Goal: Task Accomplishment & Management: Complete application form

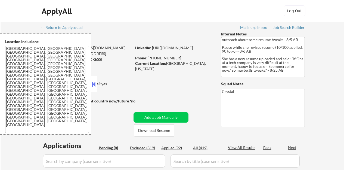
select select ""pending""
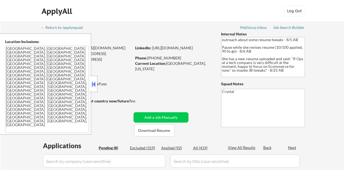
select select ""pending""
click at [93, 85] on button at bounding box center [94, 84] width 6 height 8
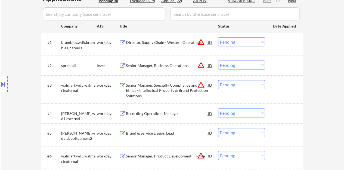
scroll to position [136, 0]
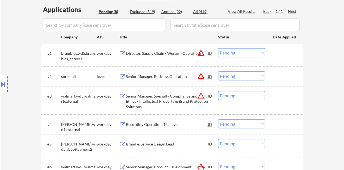
click at [211, 76] on div "JD" at bounding box center [209, 76] width 5 height 10
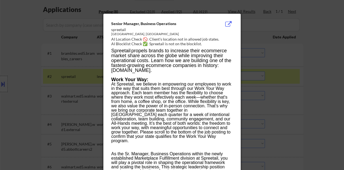
click at [43, 77] on div at bounding box center [172, 85] width 344 height 170
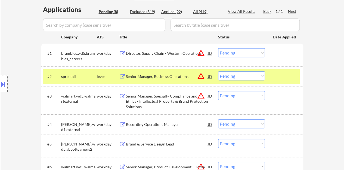
click at [0, 85] on button at bounding box center [3, 83] width 6 height 9
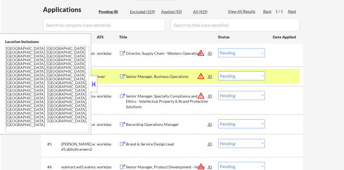
drag, startPoint x: 91, startPoint y: 82, endPoint x: 135, endPoint y: 90, distance: 44.5
click at [92, 82] on button at bounding box center [94, 84] width 6 height 8
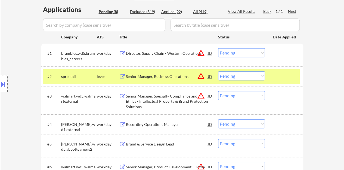
click at [143, 80] on div "Senior Manager, Business Operations" at bounding box center [167, 76] width 82 height 10
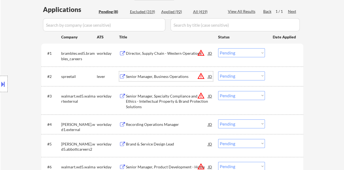
click at [291, 80] on div at bounding box center [285, 76] width 24 height 10
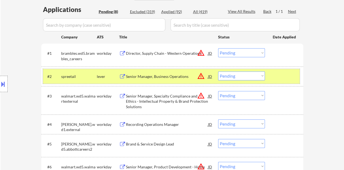
click at [233, 76] on select "Choose an option... Pending Applied Excluded (Questions) Excluded (Expired) Exc…" at bounding box center [241, 75] width 47 height 9
click at [218, 71] on select "Choose an option... Pending Applied Excluded (Questions) Excluded (Expired) Exc…" at bounding box center [241, 75] width 47 height 9
select select ""pending""
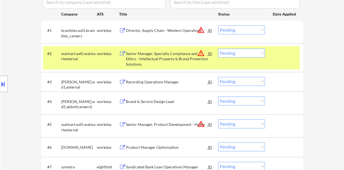
scroll to position [163, 0]
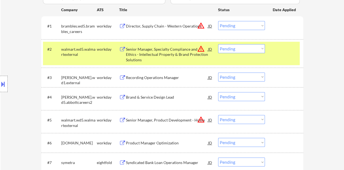
click at [288, 47] on div at bounding box center [285, 49] width 24 height 10
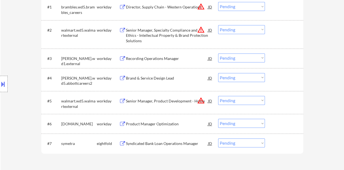
scroll to position [190, 0]
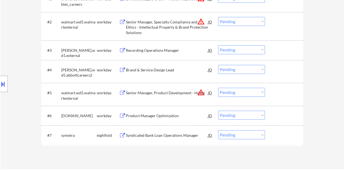
click at [155, 52] on div "Recording Operations Manager" at bounding box center [167, 50] width 82 height 5
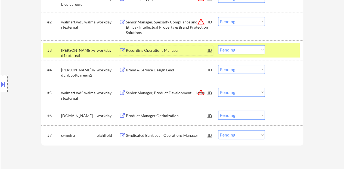
click at [231, 49] on select "Choose an option... Pending Applied Excluded (Questions) Excluded (Expired) Exc…" at bounding box center [241, 49] width 47 height 9
click at [218, 45] on select "Choose an option... Pending Applied Excluded (Questions) Excluded (Expired) Exc…" at bounding box center [241, 49] width 47 height 9
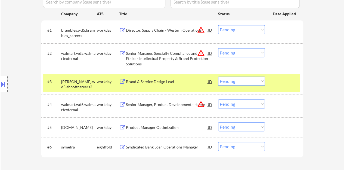
scroll to position [166, 0]
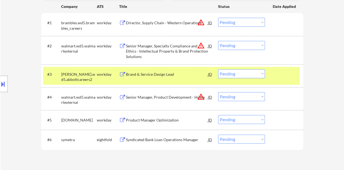
click at [156, 72] on div "Brand & Service Design Lead" at bounding box center [167, 74] width 82 height 5
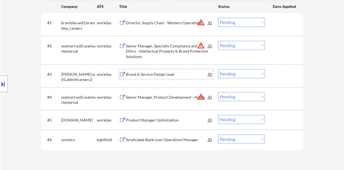
click at [294, 71] on div at bounding box center [285, 74] width 24 height 10
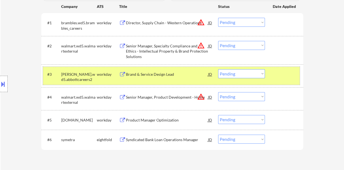
drag, startPoint x: 246, startPoint y: 80, endPoint x: 240, endPoint y: 75, distance: 7.9
click at [245, 79] on div "#3 abbott.wd5.abbottcareers2 workday Brand & Service Design Lead JD warning_amb…" at bounding box center [171, 76] width 257 height 18
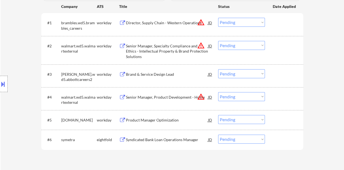
click at [240, 75] on select "Choose an option... Pending Applied Excluded (Questions) Excluded (Expired) Exc…" at bounding box center [241, 73] width 47 height 9
click at [218, 69] on select "Choose an option... Pending Applied Excluded (Questions) Excluded (Expired) Exc…" at bounding box center [241, 73] width 47 height 9
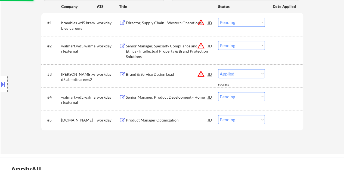
select select ""pending""
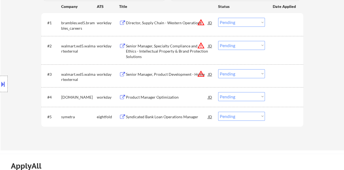
click at [160, 95] on div "Product Manager Optimization" at bounding box center [167, 96] width 82 height 5
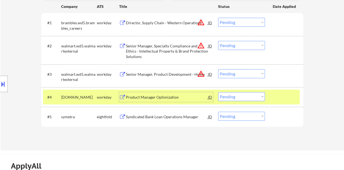
click at [247, 98] on select "Choose an option... Pending Applied Excluded (Questions) Excluded (Expired) Exc…" at bounding box center [241, 96] width 47 height 9
click at [218, 92] on select "Choose an option... Pending Applied Excluded (Questions) Excluded (Expired) Exc…" at bounding box center [241, 96] width 47 height 9
select select ""pending""
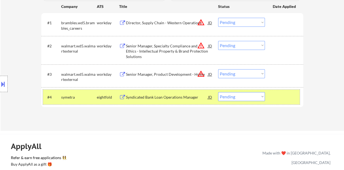
click at [295, 92] on div "#4 symetra eightfold Syndicated Bank Loan Operations Manager JD warning_amber C…" at bounding box center [171, 96] width 257 height 15
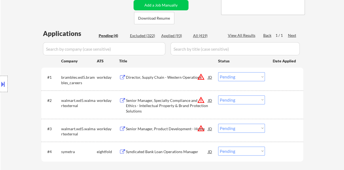
scroll to position [139, 0]
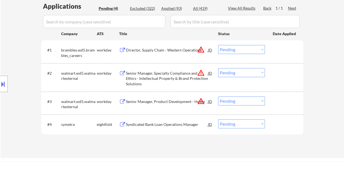
click at [150, 75] on div "Senior Manager, Specialty Compliance and Ethics - Intellectual Property & Brand…" at bounding box center [167, 78] width 82 height 16
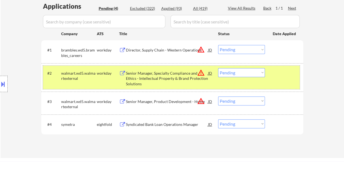
click at [240, 66] on div "#2 walmart.wd5.walmartexternal workday Senior Manager, Specialty Compliance and…" at bounding box center [171, 77] width 257 height 23
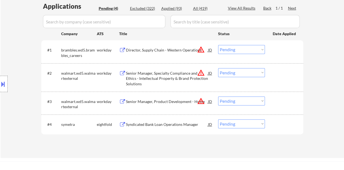
drag, startPoint x: 240, startPoint y: 68, endPoint x: 241, endPoint y: 76, distance: 8.2
click at [240, 68] on select "Choose an option... Pending Applied Excluded (Questions) Excluded (Expired) Exc…" at bounding box center [241, 72] width 47 height 9
click at [218, 68] on select "Choose an option... Pending Applied Excluded (Questions) Excluded (Expired) Exc…" at bounding box center [241, 72] width 47 height 9
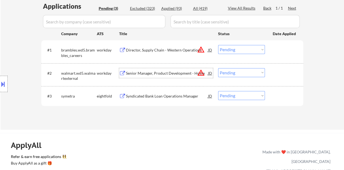
click at [154, 74] on div "Senior Manager, Product Development - Home" at bounding box center [167, 72] width 82 height 5
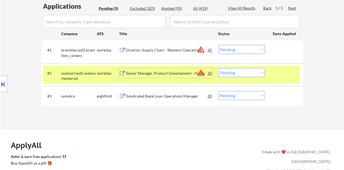
click at [227, 67] on div "#2 walmart.wd5.walmartexternal workday Senior Manager, Product Development - Ho…" at bounding box center [171, 75] width 257 height 18
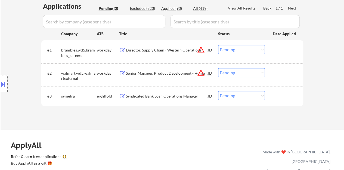
click at [229, 69] on select "Choose an option... Pending Applied Excluded (Questions) Excluded (Expired) Exc…" at bounding box center [241, 72] width 47 height 9
click at [218, 68] on select "Choose an option... Pending Applied Excluded (Questions) Excluded (Expired) Exc…" at bounding box center [241, 72] width 47 height 9
select select ""pending""
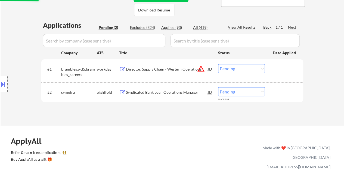
scroll to position [112, 0]
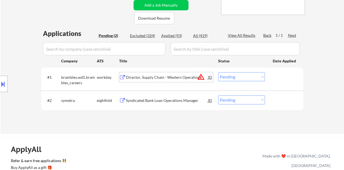
click at [170, 76] on div "Director, Supply Chain - Western Operations" at bounding box center [167, 77] width 82 height 5
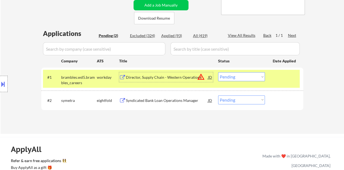
click at [237, 79] on select "Choose an option... Pending Applied Excluded (Questions) Excluded (Expired) Exc…" at bounding box center [241, 76] width 47 height 9
click at [218, 72] on select "Choose an option... Pending Applied Excluded (Questions) Excluded (Expired) Exc…" at bounding box center [241, 76] width 47 height 9
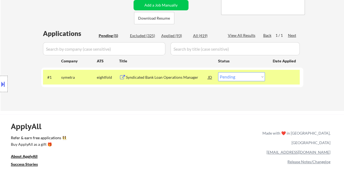
click at [183, 80] on div "Syndicated Bank Loan Operations Manager" at bounding box center [167, 77] width 82 height 10
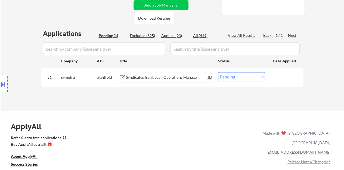
click at [256, 75] on select "Choose an option... Pending Applied Excluded (Questions) Excluded (Expired) Exc…" at bounding box center [241, 76] width 47 height 9
select select ""excluded__bad_match_""
click at [218, 72] on select "Choose an option... Pending Applied Excluded (Questions) Excluded (Expired) Exc…" at bounding box center [241, 76] width 47 height 9
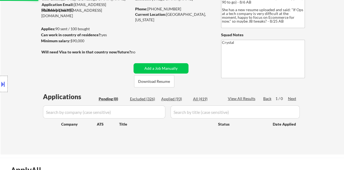
scroll to position [58, 0]
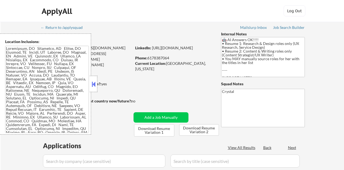
select select ""pending""
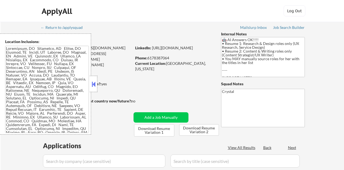
select select ""pending""
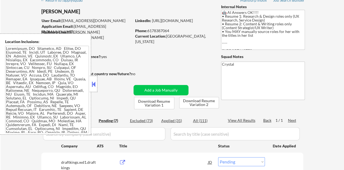
scroll to position [27, 0]
click at [95, 82] on button at bounding box center [94, 84] width 6 height 8
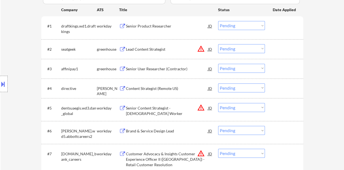
scroll to position [136, 0]
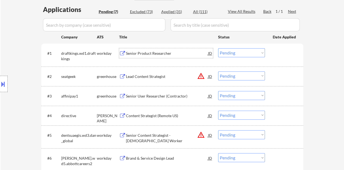
click at [151, 54] on div "Senior Product Researcher" at bounding box center [167, 53] width 82 height 5
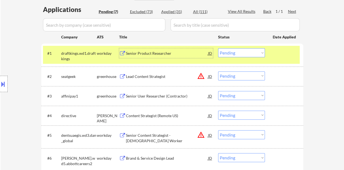
click at [281, 52] on div at bounding box center [285, 53] width 24 height 10
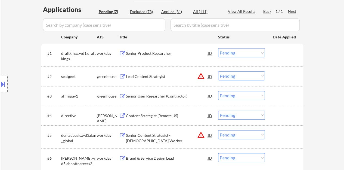
click at [143, 95] on div "Senior User Researcher (Contractor)" at bounding box center [167, 95] width 82 height 5
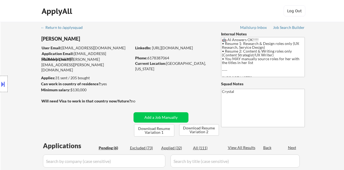
select select ""pending""
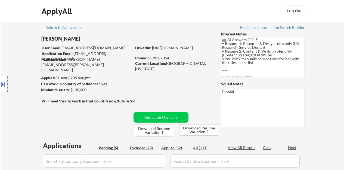
select select ""pending""
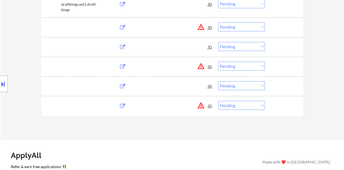
type textarea "Crystal [URL][DOMAIN_NAME]"
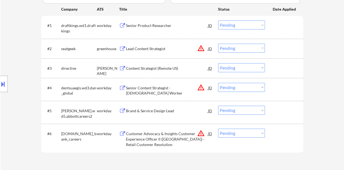
scroll to position [163, 0]
click at [244, 67] on select "Choose an option... Pending Applied Excluded (Questions) Excluded (Expired) Exc…" at bounding box center [241, 68] width 47 height 9
click at [218, 64] on select "Choose an option... Pending Applied Excluded (Questions) Excluded (Expired) Exc…" at bounding box center [241, 68] width 47 height 9
select select ""pending""
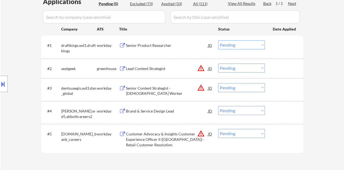
scroll to position [136, 0]
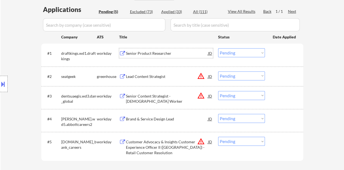
click at [134, 55] on div "Senior Product Researcher" at bounding box center [167, 53] width 82 height 5
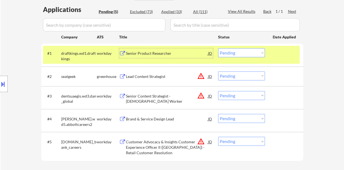
click at [239, 52] on select "Choose an option... Pending Applied Excluded (Questions) Excluded (Expired) Exc…" at bounding box center [241, 52] width 47 height 9
click at [218, 48] on select "Choose an option... Pending Applied Excluded (Questions) Excluded (Expired) Exc…" at bounding box center [241, 52] width 47 height 9
select select ""pending""
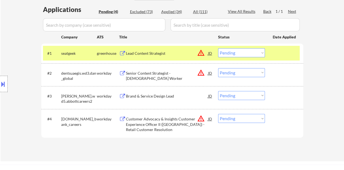
click at [210, 53] on div "JD" at bounding box center [209, 53] width 5 height 10
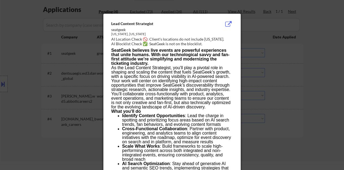
click at [89, 75] on div at bounding box center [172, 85] width 344 height 170
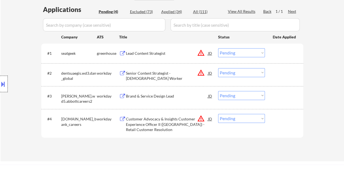
click at [2, 90] on div at bounding box center [4, 84] width 8 height 16
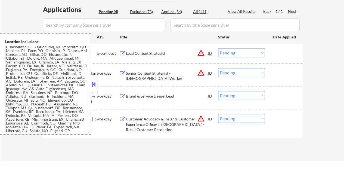
scroll to position [105, 0]
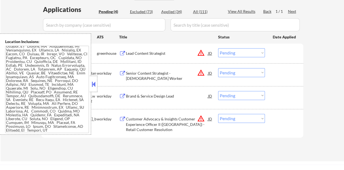
click at [91, 84] on button at bounding box center [94, 84] width 6 height 8
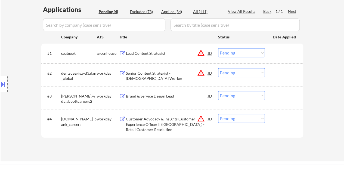
click at [119, 98] on div "workday" at bounding box center [108, 96] width 22 height 10
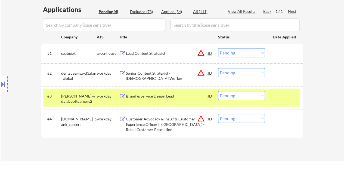
click at [131, 99] on div "Brand & Service Design Lead" at bounding box center [167, 96] width 82 height 10
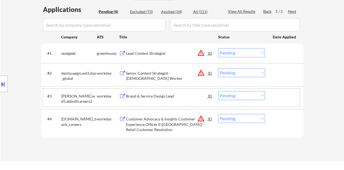
click at [289, 90] on div "#3 [PERSON_NAME].wd5.abbottcareers2 workday Brand & Service Design Lead JD warn…" at bounding box center [171, 97] width 257 height 18
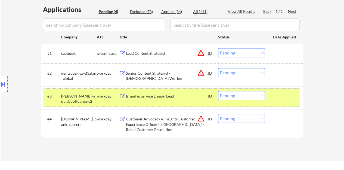
click at [249, 96] on select "Choose an option... Pending Applied Excluded (Questions) Excluded (Expired) Exc…" at bounding box center [241, 95] width 47 height 9
click at [218, 91] on select "Choose an option... Pending Applied Excluded (Questions) Excluded (Expired) Exc…" at bounding box center [241, 95] width 47 height 9
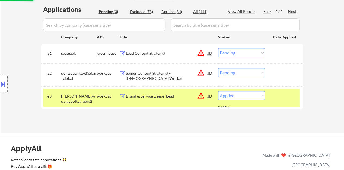
select select ""pending""
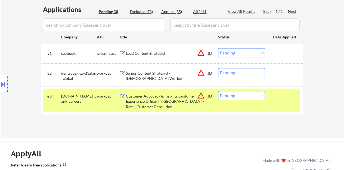
click at [298, 106] on div "#3 td.wd3.td_bank_careers workday Customer Advocacy & Insights Customer Experie…" at bounding box center [171, 99] width 257 height 23
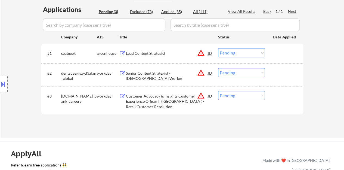
click at [281, 99] on div at bounding box center [285, 96] width 24 height 10
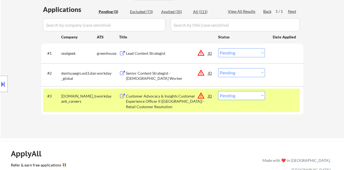
click at [291, 112] on div "#3 td.wd3.td_bank_careers workday Customer Advocacy & Insights Customer Experie…" at bounding box center [172, 100] width 262 height 28
click at [235, 65] on div "#2 dentsuaegis.wd3.dan_global workday Senior Content Strategist - Temporary Wor…" at bounding box center [172, 74] width 262 height 23
click at [242, 72] on select "Choose an option... Pending Applied Excluded (Questions) Excluded (Expired) Exc…" at bounding box center [241, 72] width 47 height 9
click at [218, 68] on select "Choose an option... Pending Applied Excluded (Questions) Excluded (Expired) Exc…" at bounding box center [241, 72] width 47 height 9
select select ""pending""
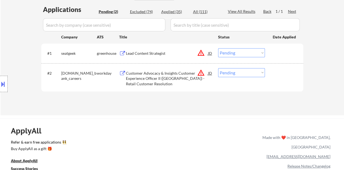
scroll to position [109, 0]
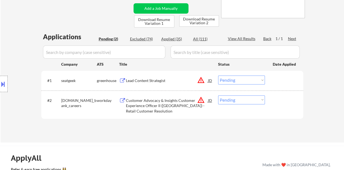
click at [210, 80] on div "JD" at bounding box center [209, 80] width 5 height 10
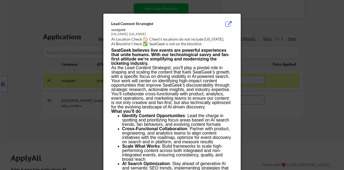
click at [66, 107] on div at bounding box center [172, 85] width 344 height 170
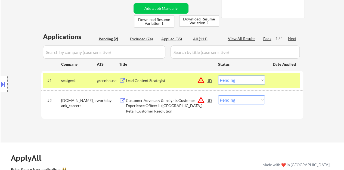
click at [138, 81] on div "Lead Content Strategist" at bounding box center [167, 80] width 82 height 5
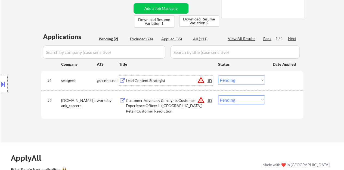
click at [274, 75] on div "#1 seatgeek greenhouse Lead Content Strategist JD warning_amber Choose an optio…" at bounding box center [171, 80] width 257 height 15
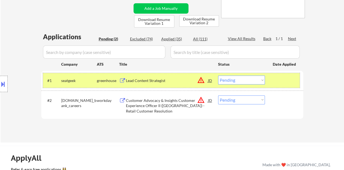
click at [238, 78] on select "Choose an option... Pending Applied Excluded (Questions) Excluded (Expired) Exc…" at bounding box center [241, 79] width 47 height 9
click at [209, 82] on div "JD" at bounding box center [209, 80] width 5 height 10
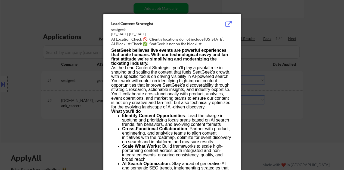
click at [72, 99] on div at bounding box center [172, 85] width 344 height 170
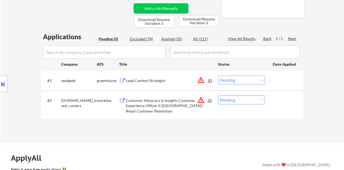
click at [236, 78] on select "Choose an option... Pending Applied Excluded (Questions) Excluded (Expired) Exc…" at bounding box center [241, 79] width 47 height 9
click at [218, 75] on select "Choose an option... Pending Applied Excluded (Questions) Excluded (Expired) Exc…" at bounding box center [241, 79] width 47 height 9
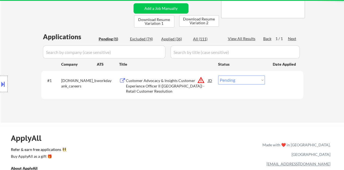
click at [3, 87] on button at bounding box center [3, 83] width 6 height 9
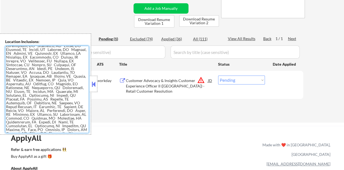
scroll to position [0, 0]
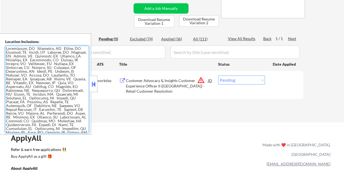
drag, startPoint x: 48, startPoint y: 90, endPoint x: 26, endPoint y: 91, distance: 22.6
click at [26, 91] on textarea at bounding box center [47, 89] width 84 height 87
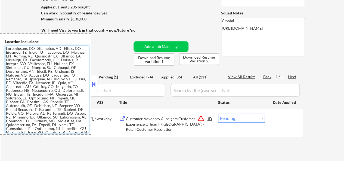
scroll to position [82, 0]
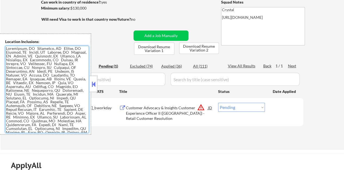
click at [98, 132] on div "Applications Pending (1) Excluded (74) Applied (36) All (111) View All Results …" at bounding box center [172, 99] width 262 height 80
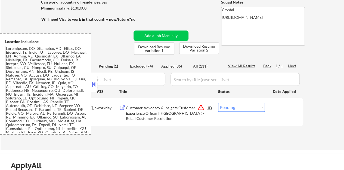
click at [94, 81] on button at bounding box center [94, 84] width 6 height 8
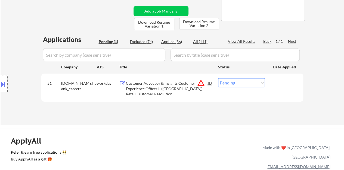
scroll to position [136, 0]
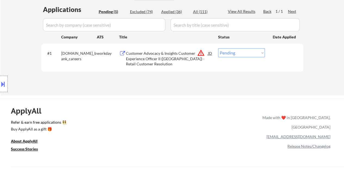
click at [210, 54] on div "JD" at bounding box center [209, 53] width 5 height 10
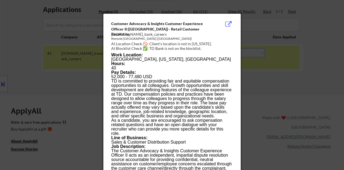
click at [73, 84] on div at bounding box center [172, 85] width 344 height 170
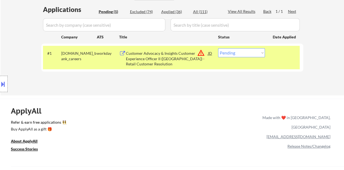
click at [246, 54] on select "Choose an option... Pending Applied Excluded (Questions) Excluded (Expired) Exc…" at bounding box center [241, 52] width 47 height 9
select select ""excluded__location_""
click at [218, 48] on select "Choose an option... Pending Applied Excluded (Questions) Excluded (Expired) Exc…" at bounding box center [241, 52] width 47 height 9
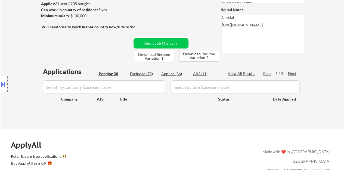
scroll to position [82, 0]
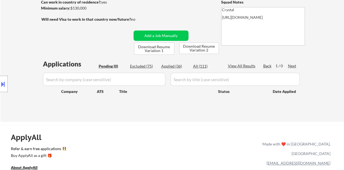
click at [213, 120] on div "← Return to /applysquad Mailslurp Inbox Job Search Builder Kerri Connolly User …" at bounding box center [172, 30] width 343 height 181
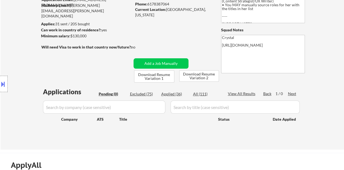
scroll to position [27, 0]
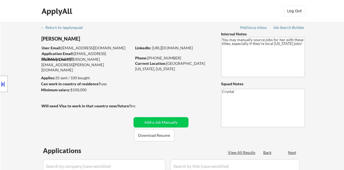
select select ""pending""
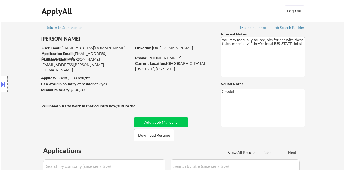
select select ""pending""
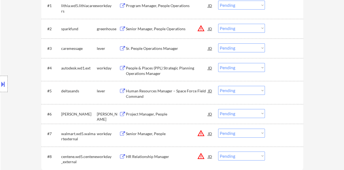
scroll to position [190, 0]
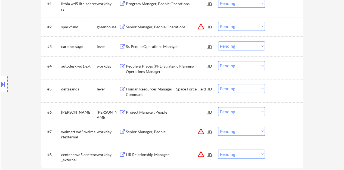
click at [153, 112] on div "Project Manager, People" at bounding box center [167, 111] width 82 height 5
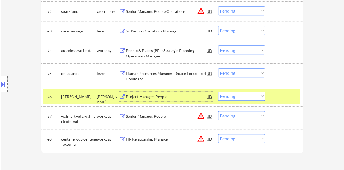
scroll to position [218, 0]
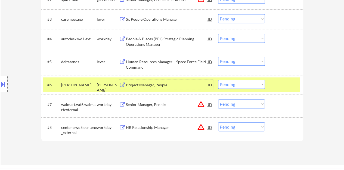
click at [225, 83] on select "Choose an option... Pending Applied Excluded (Questions) Excluded (Expired) Exc…" at bounding box center [241, 84] width 47 height 9
click at [218, 80] on select "Choose an option... Pending Applied Excluded (Questions) Excluded (Expired) Exc…" at bounding box center [241, 84] width 47 height 9
select select ""pending""
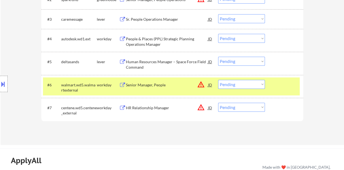
click at [286, 87] on div at bounding box center [285, 85] width 24 height 10
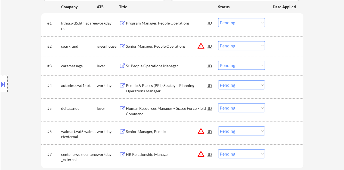
scroll to position [163, 0]
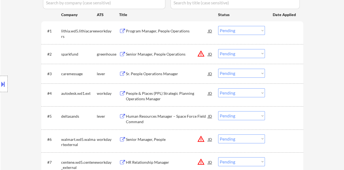
click at [156, 73] on div "Sr. People Operations Manager" at bounding box center [167, 73] width 82 height 5
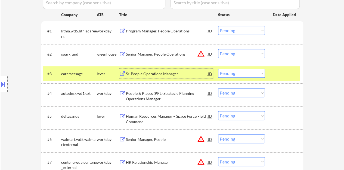
click at [236, 76] on select "Choose an option... Pending Applied Excluded (Questions) Excluded (Expired) Exc…" at bounding box center [241, 73] width 47 height 9
click at [218, 69] on select "Choose an option... Pending Applied Excluded (Questions) Excluded (Expired) Exc…" at bounding box center [241, 73] width 47 height 9
select select ""pending""
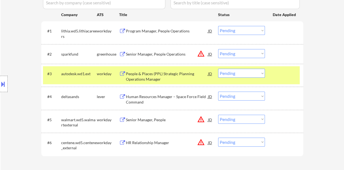
click at [274, 79] on div "#3 autodesk.wd1.ext workday People & Places (PPL) Strategic Planning Operations…" at bounding box center [171, 75] width 257 height 18
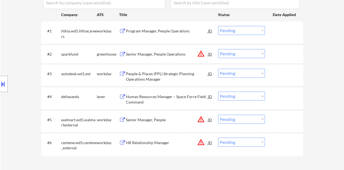
click at [177, 96] on div "Human Resources Manager – Space Force Field Command" at bounding box center [167, 99] width 82 height 11
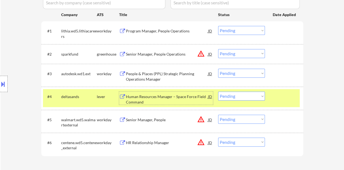
click at [243, 97] on select "Choose an option... Pending Applied Excluded (Questions) Excluded (Expired) Exc…" at bounding box center [241, 95] width 47 height 9
click at [218, 91] on select "Choose an option... Pending Applied Excluded (Questions) Excluded (Expired) Exc…" at bounding box center [241, 95] width 47 height 9
select select ""pending""
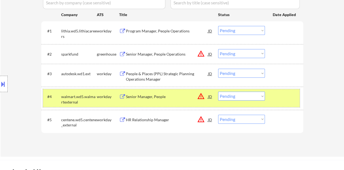
click at [278, 103] on div "#4 walmart.wd5.walmartexternal workday Senior Manager, People JD warning_amber …" at bounding box center [171, 98] width 257 height 18
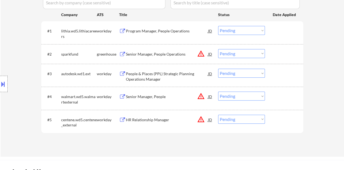
scroll to position [136, 0]
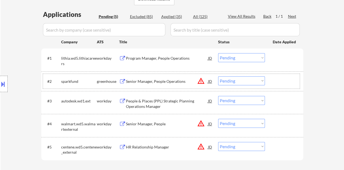
click at [153, 75] on div "#2 sparkfund greenhouse Senior Manager, People Operations JD warning_amber Choo…" at bounding box center [171, 81] width 257 height 15
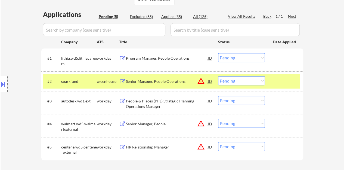
click at [3, 83] on button at bounding box center [3, 83] width 6 height 9
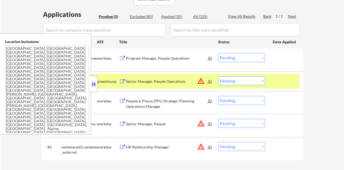
click at [89, 79] on div "Location Inclusions: Salt Lake City, UT South Salt Lake, UT Millcreek, UT Holla…" at bounding box center [45, 83] width 91 height 101
click at [92, 80] on button at bounding box center [94, 84] width 6 height 8
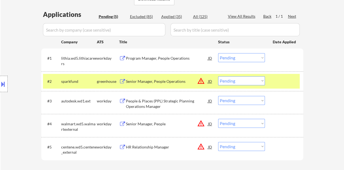
click at [208, 80] on div "JD" at bounding box center [209, 81] width 5 height 10
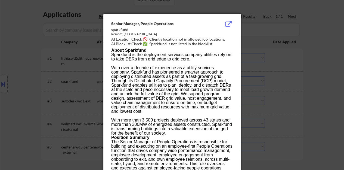
click at [75, 80] on div at bounding box center [172, 85] width 344 height 170
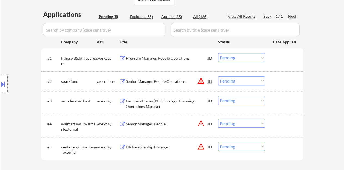
click at [132, 85] on div "Senior Manager, People Operations" at bounding box center [167, 81] width 82 height 10
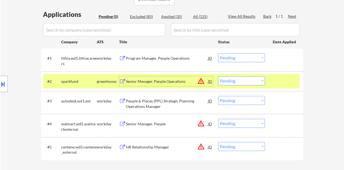
click at [269, 79] on div "#2 sparkfund greenhouse Senior Manager, People Operations JD warning_amber Choo…" at bounding box center [171, 81] width 257 height 15
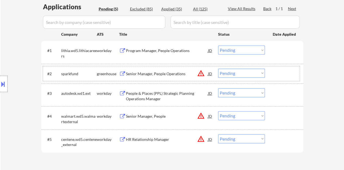
scroll to position [163, 0]
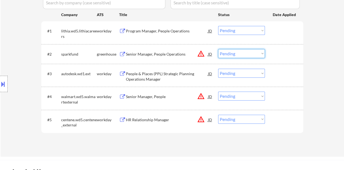
click at [237, 55] on select "Choose an option... Pending Applied Excluded (Questions) Excluded (Expired) Exc…" at bounding box center [241, 53] width 47 height 9
click at [240, 57] on select "Choose an option... Pending Applied Excluded (Questions) Excluded (Expired) Exc…" at bounding box center [241, 53] width 47 height 9
click at [218, 49] on select "Choose an option... Pending Applied Excluded (Questions) Excluded (Expired) Exc…" at bounding box center [241, 53] width 47 height 9
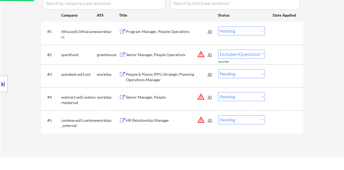
select select ""pending""
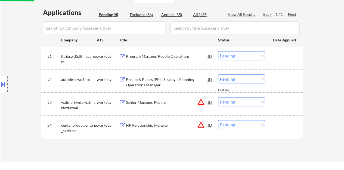
scroll to position [136, 0]
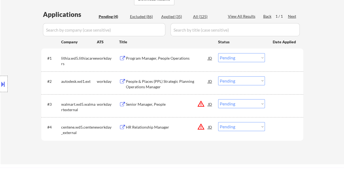
click at [176, 56] on div "Program Manager, People Operations" at bounding box center [167, 57] width 82 height 5
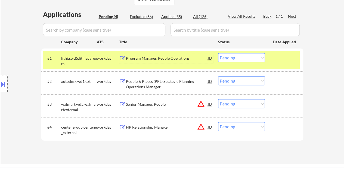
click at [223, 60] on select "Choose an option... Pending Applied Excluded (Questions) Excluded (Expired) Exc…" at bounding box center [241, 57] width 47 height 9
click at [218, 53] on select "Choose an option... Pending Applied Excluded (Questions) Excluded (Expired) Exc…" at bounding box center [241, 57] width 47 height 9
select select ""pending""
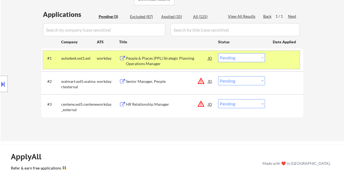
click at [279, 59] on div at bounding box center [285, 58] width 24 height 10
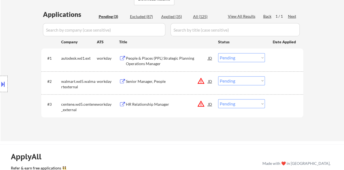
click at [160, 80] on div "Senior Manager, People" at bounding box center [167, 81] width 82 height 5
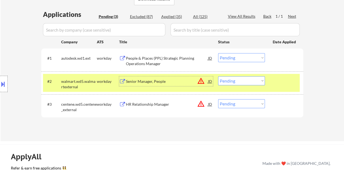
click at [231, 83] on select "Choose an option... Pending Applied Excluded (Questions) Excluded (Expired) Exc…" at bounding box center [241, 80] width 47 height 9
click at [218, 76] on select "Choose an option... Pending Applied Excluded (Questions) Excluded (Expired) Exc…" at bounding box center [241, 80] width 47 height 9
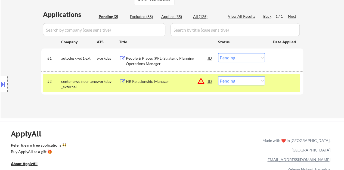
click at [163, 80] on div "HR Relationship Manager" at bounding box center [167, 81] width 82 height 5
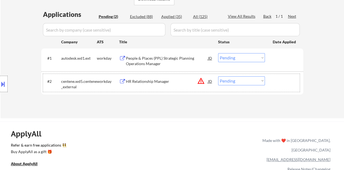
click at [286, 78] on div at bounding box center [285, 81] width 24 height 10
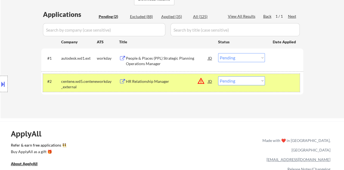
click at [239, 82] on select "Choose an option... Pending Applied Excluded (Questions) Excluded (Expired) Exc…" at bounding box center [241, 80] width 47 height 9
select select ""excluded__expired_""
click at [218, 76] on select "Choose an option... Pending Applied Excluded (Questions) Excluded (Expired) Exc…" at bounding box center [241, 80] width 47 height 9
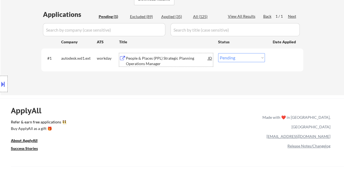
click at [156, 58] on div "People & Places (PPL) Strategic Planning Operations Manager" at bounding box center [167, 60] width 82 height 11
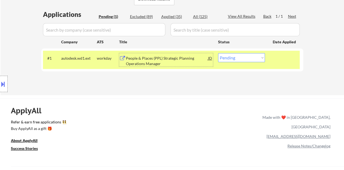
click at [239, 59] on select "Choose an option... Pending Applied Excluded (Questions) Excluded (Expired) Exc…" at bounding box center [241, 57] width 47 height 9
select select ""excluded__bad_match_""
click at [218, 53] on select "Choose an option... Pending Applied Excluded (Questions) Excluded (Expired) Exc…" at bounding box center [241, 57] width 47 height 9
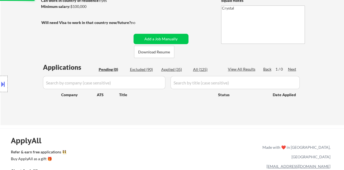
scroll to position [109, 0]
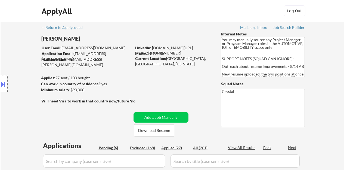
select select ""pending""
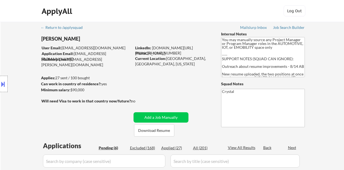
select select ""pending""
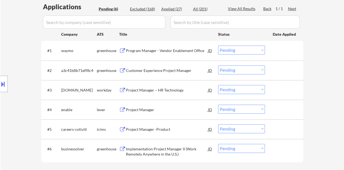
scroll to position [163, 0]
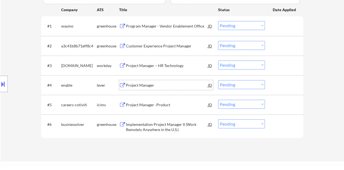
click at [140, 83] on div "Project Manager" at bounding box center [167, 84] width 82 height 5
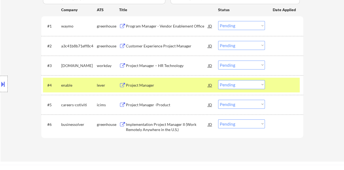
click at [1, 86] on button at bounding box center [3, 83] width 6 height 9
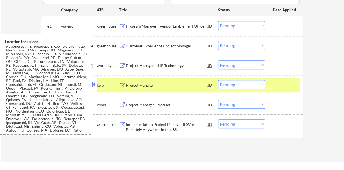
scroll to position [48, 0]
click at [89, 87] on div "Location Inclusions:" at bounding box center [45, 83] width 91 height 101
click at [90, 82] on div at bounding box center [94, 84] width 8 height 16
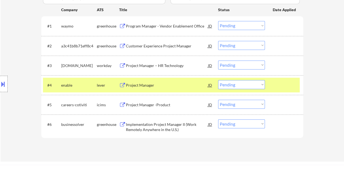
click at [242, 83] on select "Choose an option... Pending Applied Excluded (Questions) Excluded (Expired) Exc…" at bounding box center [241, 84] width 47 height 9
click at [218, 80] on select "Choose an option... Pending Applied Excluded (Questions) Excluded (Expired) Exc…" at bounding box center [241, 84] width 47 height 9
click at [230, 83] on select "Choose an option... Pending Applied Excluded (Questions) Excluded (Expired) Exc…" at bounding box center [241, 84] width 47 height 9
click at [218, 80] on select "Choose an option... Pending Applied Excluded (Questions) Excluded (Expired) Exc…" at bounding box center [241, 84] width 47 height 9
select select ""pending""
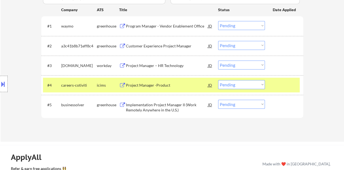
click at [287, 88] on div at bounding box center [285, 85] width 24 height 10
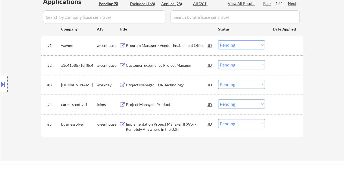
scroll to position [136, 0]
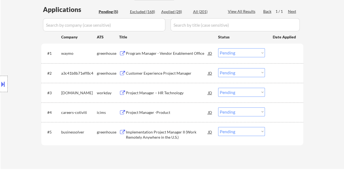
click at [180, 54] on div "Program Manager - Vendor Enablement Office" at bounding box center [167, 53] width 82 height 5
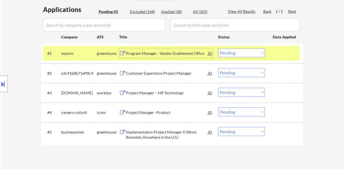
click at [230, 52] on select "Choose an option... Pending Applied Excluded (Questions) Excluded (Expired) Exc…" at bounding box center [241, 52] width 47 height 9
click at [218, 48] on select "Choose an option... Pending Applied Excluded (Questions) Excluded (Expired) Exc…" at bounding box center [241, 52] width 47 height 9
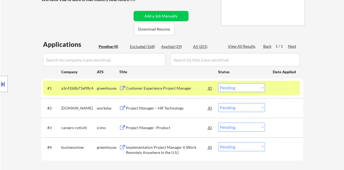
scroll to position [109, 0]
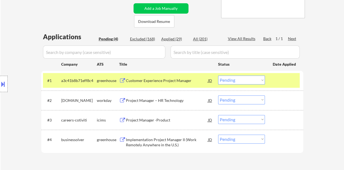
click at [179, 81] on div "Customer Experience Project Manager" at bounding box center [167, 80] width 82 height 5
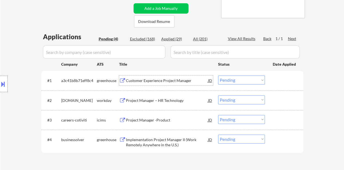
click at [278, 82] on div at bounding box center [285, 80] width 24 height 10
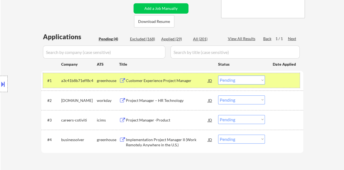
click at [230, 79] on select "Choose an option... Pending Applied Excluded (Questions) Excluded (Expired) Exc…" at bounding box center [241, 79] width 47 height 9
click at [218, 75] on select "Choose an option... Pending Applied Excluded (Questions) Excluded (Expired) Exc…" at bounding box center [241, 79] width 47 height 9
select select ""pending""
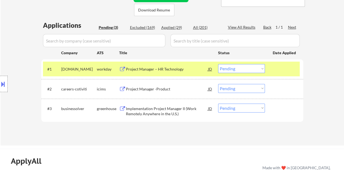
scroll to position [136, 0]
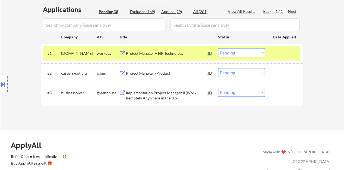
click at [279, 54] on div at bounding box center [285, 53] width 24 height 10
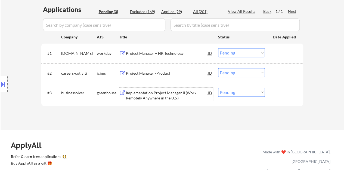
click at [168, 94] on div "Implementation Project Manager II (Work Remotely Anywhere in the U.S.)" at bounding box center [167, 95] width 82 height 11
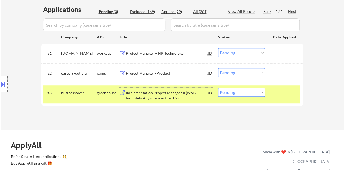
click at [242, 93] on select "Choose an option... Pending Applied Excluded (Questions) Excluded (Expired) Exc…" at bounding box center [241, 92] width 47 height 9
select select ""excluded__other_""
click at [218, 88] on select "Choose an option... Pending Applied Excluded (Questions) Excluded (Expired) Exc…" at bounding box center [241, 92] width 47 height 9
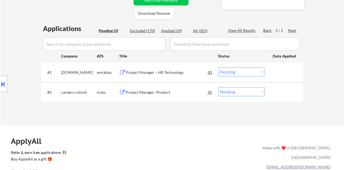
scroll to position [109, 0]
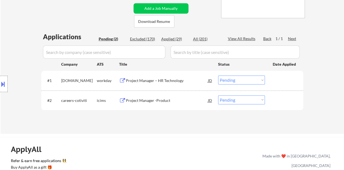
click at [147, 80] on div "Project Manager – HR Technology" at bounding box center [167, 80] width 82 height 5
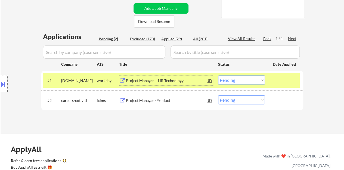
click at [235, 83] on select "Choose an option... Pending Applied Excluded (Questions) Excluded (Expired) Exc…" at bounding box center [241, 79] width 47 height 9
click at [218, 75] on select "Choose an option... Pending Applied Excluded (Questions) Excluded (Expired) Exc…" at bounding box center [241, 79] width 47 height 9
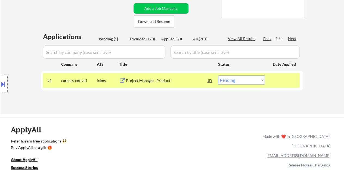
click at [160, 72] on div "#1 careers-cotiviti icims Project Manager -Product JD Choose an option... Pendi…" at bounding box center [172, 80] width 262 height 19
click at [163, 79] on div "Project Manager -Product" at bounding box center [167, 80] width 82 height 5
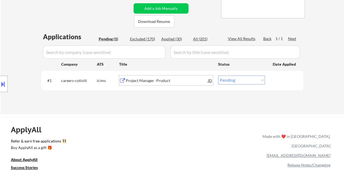
click at [274, 80] on div at bounding box center [285, 80] width 24 height 10
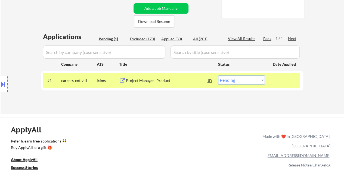
click at [243, 80] on select "Choose an option... Pending Applied Excluded (Questions) Excluded (Expired) Exc…" at bounding box center [241, 79] width 47 height 9
select select ""applied""
click at [218, 75] on select "Choose an option... Pending Applied Excluded (Questions) Excluded (Expired) Exc…" at bounding box center [241, 79] width 47 height 9
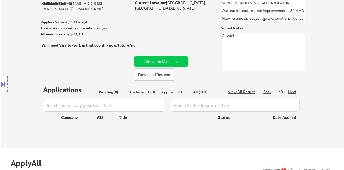
scroll to position [27, 0]
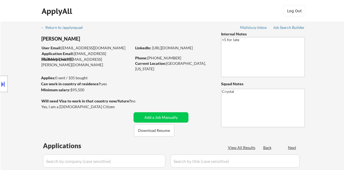
select select ""pending""
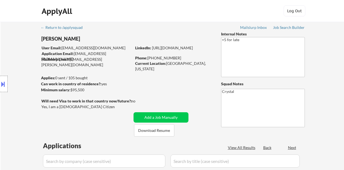
select select ""pending""
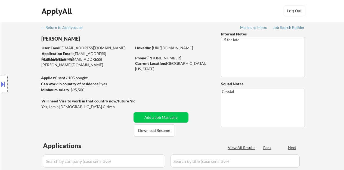
select select ""pending""
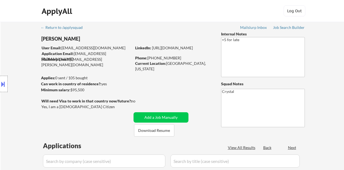
select select ""pending""
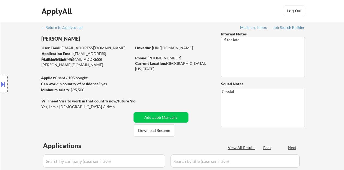
select select ""pending""
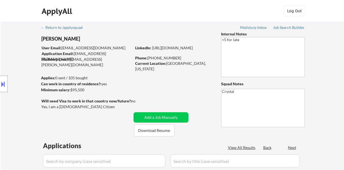
select select ""pending""
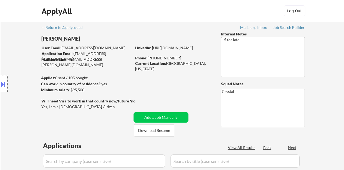
select select ""pending""
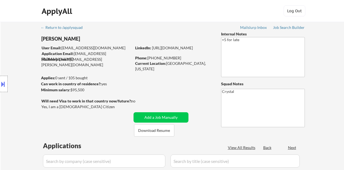
select select ""pending""
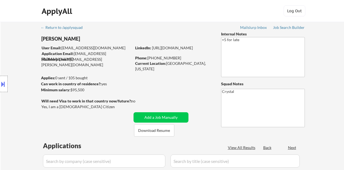
select select ""pending""
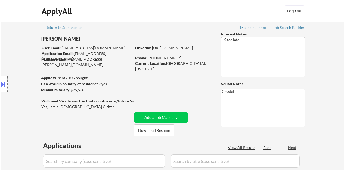
select select ""pending""
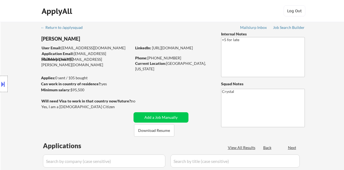
select select ""pending""
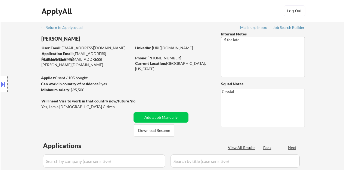
select select ""pending""
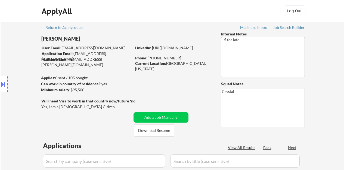
select select ""pending""
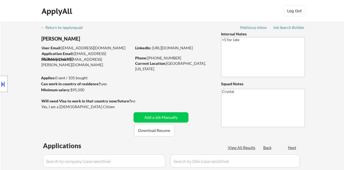
select select ""pending""
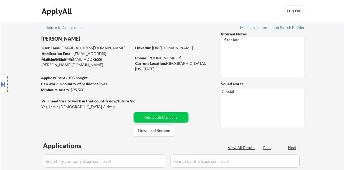
select select ""pending""
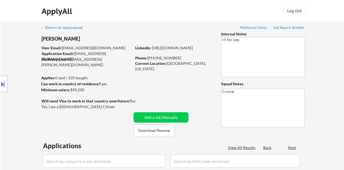
select select ""pending""
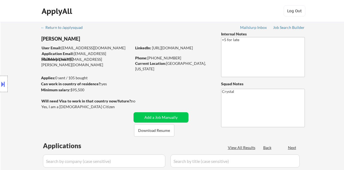
select select ""pending""
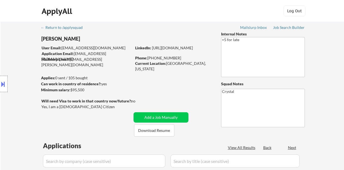
select select ""pending""
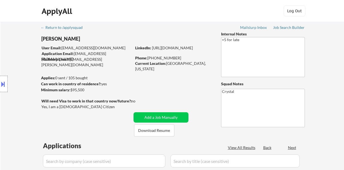
select select ""pending""
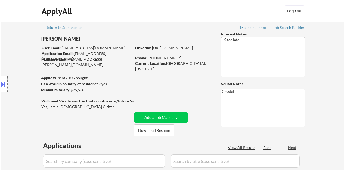
select select ""pending""
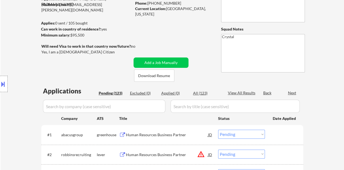
scroll to position [109, 0]
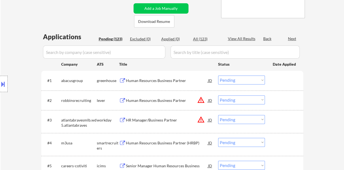
click at [161, 82] on div "Human Resources Business Partner" at bounding box center [167, 80] width 82 height 5
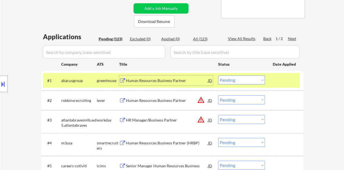
click at [231, 85] on div "#1 abacusgroup greenhouse Human Resources Business Partner JD Choose an option.…" at bounding box center [171, 80] width 257 height 15
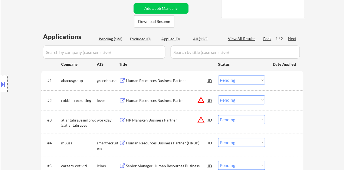
click at [230, 82] on select "Choose an option... Pending Applied Excluded (Questions) Excluded (Expired) Exc…" at bounding box center [241, 79] width 47 height 9
click at [218, 75] on select "Choose an option... Pending Applied Excluded (Questions) Excluded (Expired) Exc…" at bounding box center [241, 79] width 47 height 9
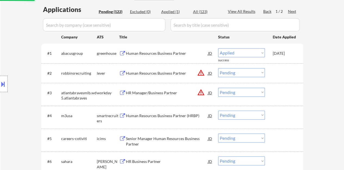
select select ""pending""
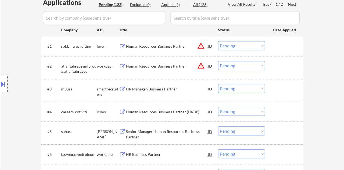
scroll to position [163, 0]
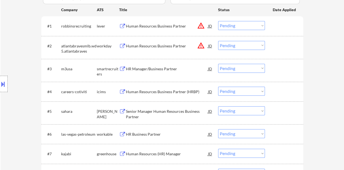
click at [166, 71] on div "HR Manager/Business Partner" at bounding box center [167, 68] width 82 height 5
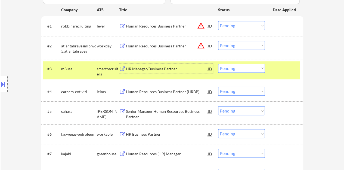
click at [257, 65] on select "Choose an option... Pending Applied Excluded (Questions) Excluded (Expired) Exc…" at bounding box center [241, 68] width 47 height 9
click at [218, 64] on select "Choose an option... Pending Applied Excluded (Questions) Excluded (Expired) Exc…" at bounding box center [241, 68] width 47 height 9
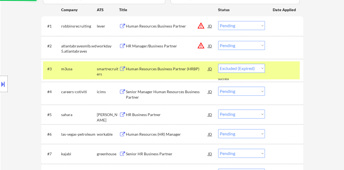
select select ""pending""
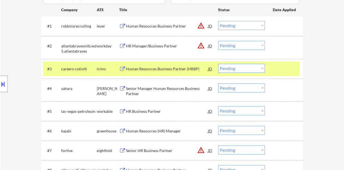
click at [288, 62] on div "#3 careers-cotiviti icims Human Resources Business Partner (HRBP) JD warning_am…" at bounding box center [171, 68] width 257 height 15
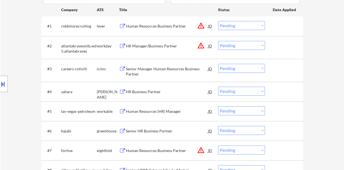
click at [144, 89] on div "HR Business Partner" at bounding box center [167, 91] width 82 height 5
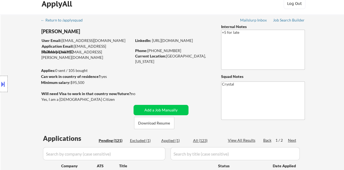
scroll to position [0, 0]
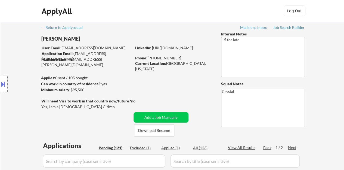
drag, startPoint x: 155, startPoint y: 51, endPoint x: 152, endPoint y: 48, distance: 4.6
click at [152, 48] on div "LinkedIn: [URL][DOMAIN_NAME]" at bounding box center [174, 47] width 78 height 5
copy link "[URL][DOMAIN_NAME]"
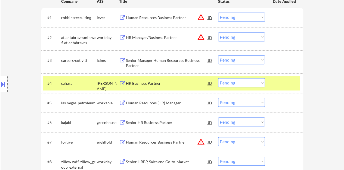
scroll to position [163, 0]
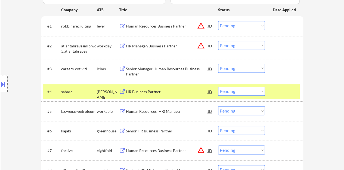
click at [0, 80] on button at bounding box center [3, 83] width 6 height 9
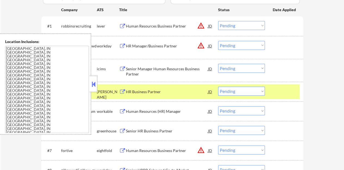
click at [14, 52] on textarea "[GEOGRAPHIC_DATA], IN [GEOGRAPHIC_DATA], IN [GEOGRAPHIC_DATA], IN [GEOGRAPHIC_D…" at bounding box center [47, 89] width 84 height 87
click at [93, 87] on button at bounding box center [94, 84] width 6 height 8
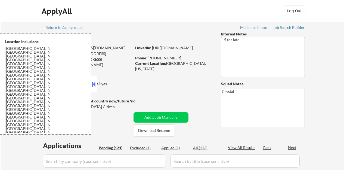
click at [93, 86] on button at bounding box center [94, 84] width 6 height 8
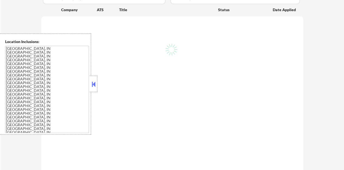
select select ""pending""
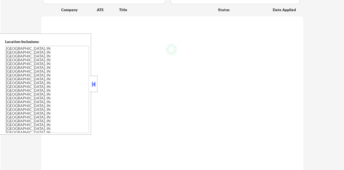
select select ""pending""
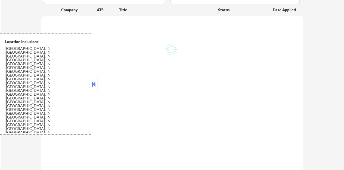
select select ""pending""
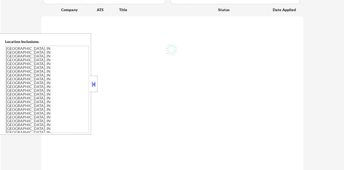
select select ""pending""
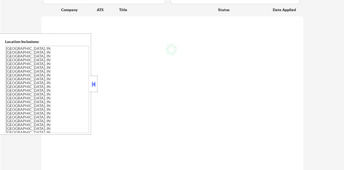
select select ""pending""
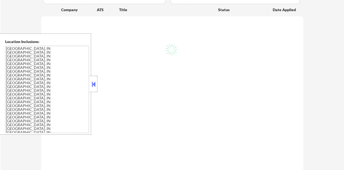
select select ""pending""
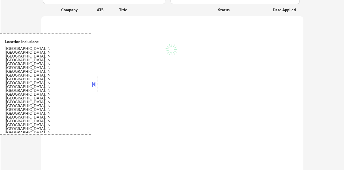
select select ""pending""
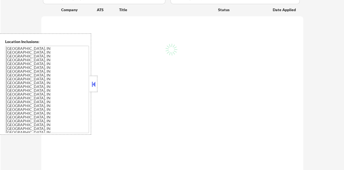
select select ""pending""
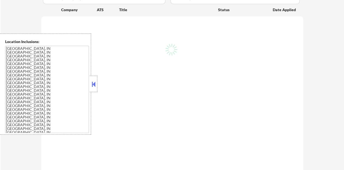
select select ""pending""
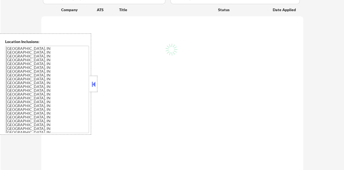
select select ""pending""
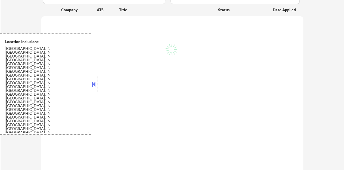
select select ""pending""
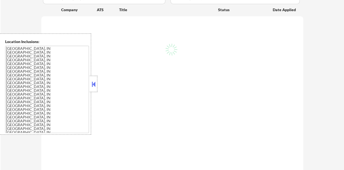
select select ""pending""
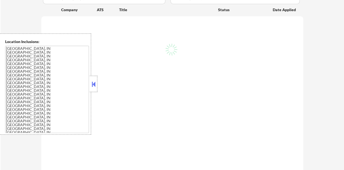
select select ""pending""
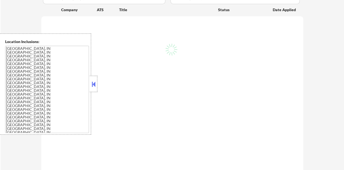
select select ""pending""
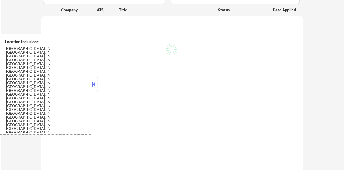
select select ""pending""
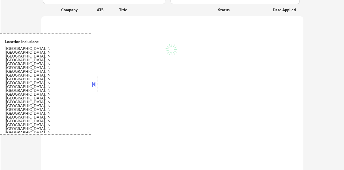
select select ""pending""
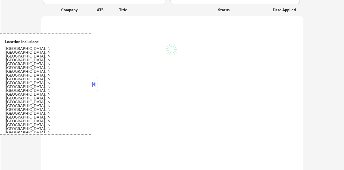
select select ""pending""
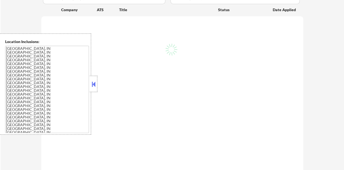
select select ""pending""
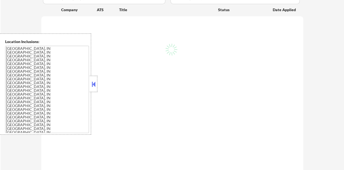
select select ""pending""
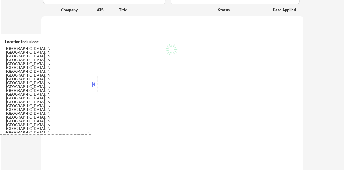
select select ""pending""
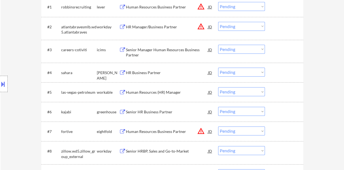
scroll to position [190, 0]
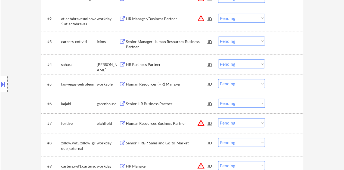
click at [233, 62] on select "Choose an option... Pending Applied Excluded (Questions) Excluded (Expired) Exc…" at bounding box center [241, 63] width 47 height 9
click at [218, 59] on select "Choose an option... Pending Applied Excluded (Questions) Excluded (Expired) Exc…" at bounding box center [241, 63] width 47 height 9
select select ""pending""
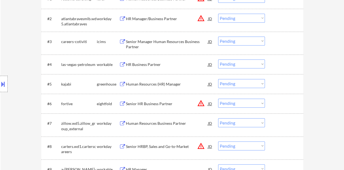
click at [163, 86] on div "Human Resources (HR) Manager" at bounding box center [167, 83] width 82 height 5
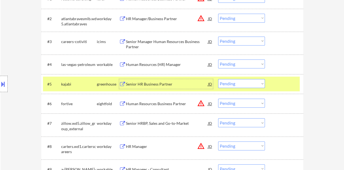
click at [244, 83] on select "Choose an option... Pending Applied Excluded (Questions) Excluded (Expired) Exc…" at bounding box center [241, 83] width 47 height 9
click at [218, 79] on select "Choose an option... Pending Applied Excluded (Questions) Excluded (Expired) Exc…" at bounding box center [241, 83] width 47 height 9
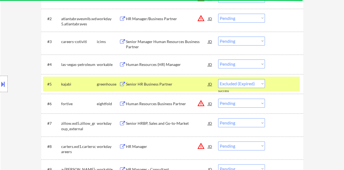
select select ""pending""
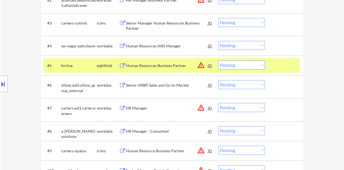
scroll to position [218, 0]
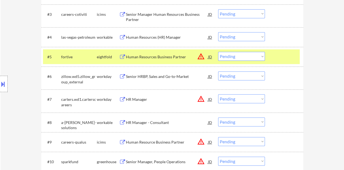
click at [292, 52] on div at bounding box center [285, 57] width 24 height 10
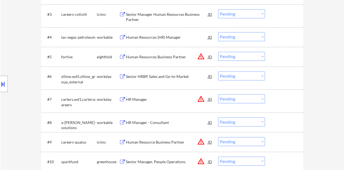
scroll to position [163, 0]
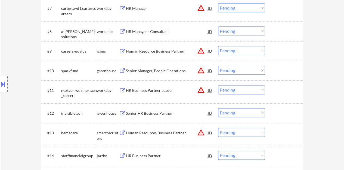
scroll to position [326, 0]
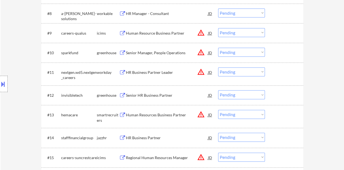
click at [148, 96] on div "Senior HR Business Partner" at bounding box center [167, 94] width 82 height 5
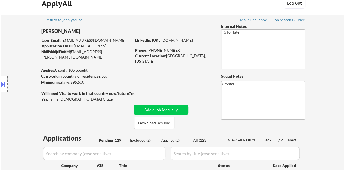
scroll to position [0, 0]
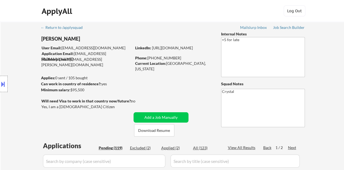
drag, startPoint x: 158, startPoint y: 52, endPoint x: 151, endPoint y: 47, distance: 8.5
click at [151, 47] on div "LinkedIn: [URL][DOMAIN_NAME]" at bounding box center [174, 47] width 78 height 5
copy link "[URL][DOMAIN_NAME]"
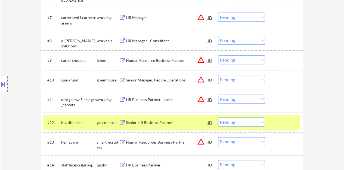
scroll to position [326, 0]
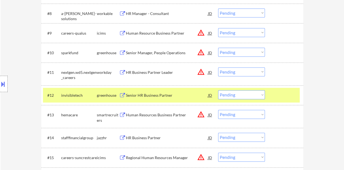
click at [254, 92] on select "Choose an option... Pending Applied Excluded (Questions) Excluded (Expired) Exc…" at bounding box center [241, 94] width 47 height 9
click at [218, 90] on select "Choose an option... Pending Applied Excluded (Questions) Excluded (Expired) Exc…" at bounding box center [241, 94] width 47 height 9
select select ""pending""
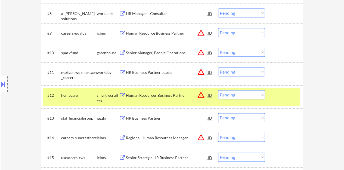
scroll to position [354, 0]
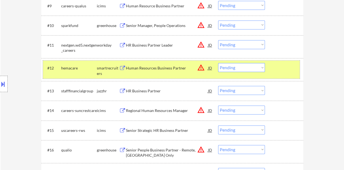
click at [272, 73] on div "#12 hemacare smartrecruiters Human Resources Business Partner JD warning_amber …" at bounding box center [171, 69] width 257 height 18
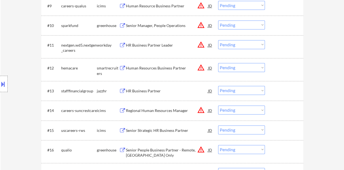
click at [134, 88] on div "HR Business Partner" at bounding box center [167, 90] width 82 height 5
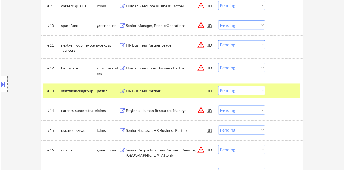
click at [243, 88] on select "Choose an option... Pending Applied Excluded (Questions) Excluded (Expired) Exc…" at bounding box center [241, 90] width 47 height 9
click at [218, 86] on select "Choose an option... Pending Applied Excluded (Questions) Excluded (Expired) Exc…" at bounding box center [241, 90] width 47 height 9
select select ""pending""
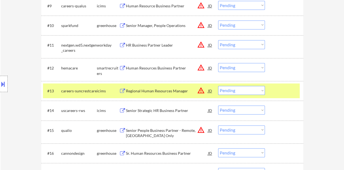
click at [275, 95] on div "#13 careers-suncrestcare icims Regional Human Resources Manager JD warning_ambe…" at bounding box center [171, 90] width 257 height 15
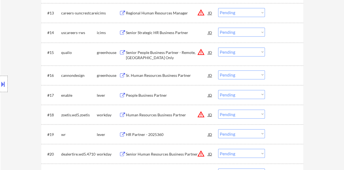
scroll to position [435, 0]
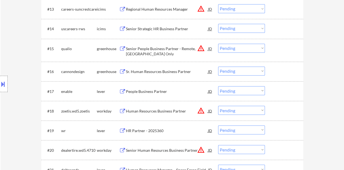
click at [163, 70] on div "Sr. Human Resources Business Partner" at bounding box center [167, 71] width 82 height 5
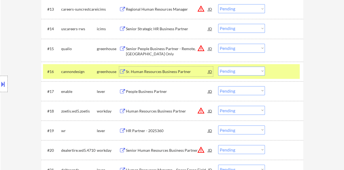
click at [231, 72] on select "Choose an option... Pending Applied Excluded (Questions) Excluded (Expired) Exc…" at bounding box center [241, 70] width 47 height 9
click at [218, 66] on select "Choose an option... Pending Applied Excluded (Questions) Excluded (Expired) Exc…" at bounding box center [241, 70] width 47 height 9
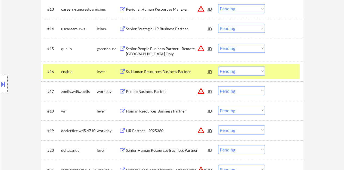
click at [291, 76] on div at bounding box center [285, 71] width 24 height 10
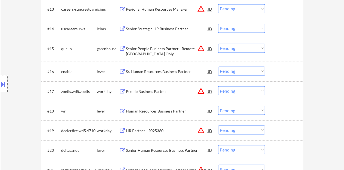
click at [180, 71] on div "Sr. Human Resources Business Partner" at bounding box center [167, 71] width 82 height 5
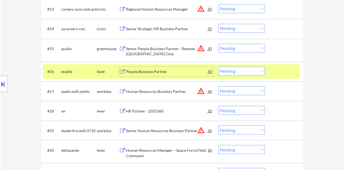
click at [236, 72] on select "Choose an option... Pending Applied Excluded (Questions) Excluded (Expired) Exc…" at bounding box center [241, 70] width 47 height 9
click at [218, 66] on select "Choose an option... Pending Applied Excluded (Questions) Excluded (Expired) Exc…" at bounding box center [241, 70] width 47 height 9
select select ""pending""
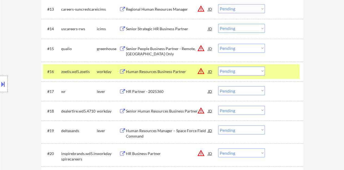
click at [278, 75] on div at bounding box center [285, 71] width 24 height 10
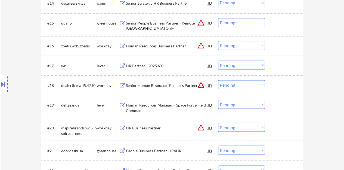
scroll to position [462, 0]
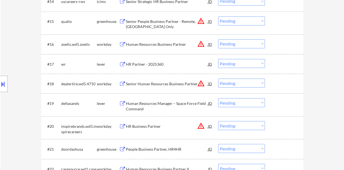
click at [124, 68] on div "HR Partner - 2025360 JD warning_amber" at bounding box center [166, 64] width 94 height 10
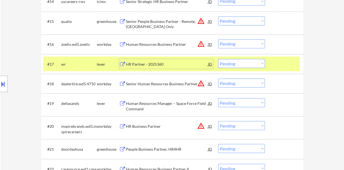
click at [247, 60] on select "Choose an option... Pending Applied Excluded (Questions) Excluded (Expired) Exc…" at bounding box center [241, 63] width 47 height 9
click at [218, 59] on select "Choose an option... Pending Applied Excluded (Questions) Excluded (Expired) Exc…" at bounding box center [241, 63] width 47 height 9
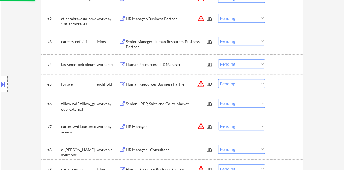
scroll to position [141, 0]
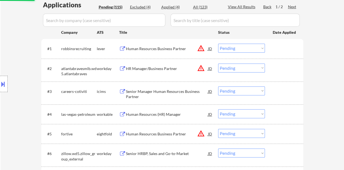
select select ""pending""
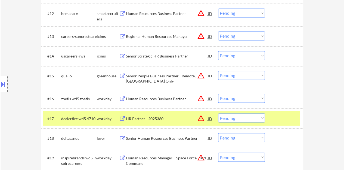
scroll to position [435, 0]
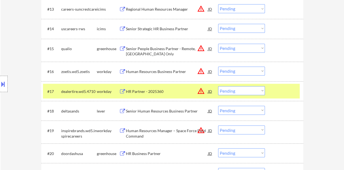
click at [271, 93] on div "#17 dealertire.wd5.4710 workday HR Partner - 2025360 JD warning_amber Choose an…" at bounding box center [171, 90] width 257 height 15
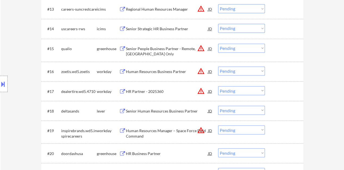
scroll to position [462, 0]
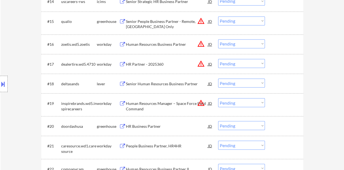
click at [186, 81] on div "Senior Human Resources Business Partner" at bounding box center [167, 83] width 82 height 5
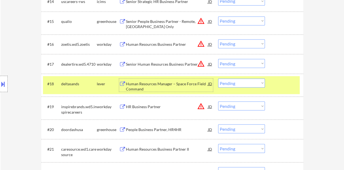
click at [237, 82] on select "Choose an option... Pending Applied Excluded (Questions) Excluded (Expired) Exc…" at bounding box center [241, 82] width 47 height 9
click at [218, 78] on select "Choose an option... Pending Applied Excluded (Questions) Excluded (Expired) Exc…" at bounding box center [241, 82] width 47 height 9
select select ""pending""
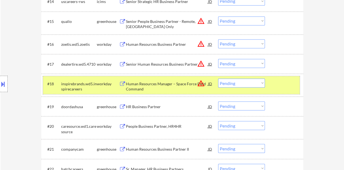
click at [290, 86] on div at bounding box center [285, 83] width 24 height 10
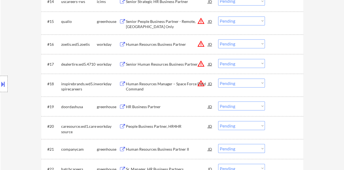
scroll to position [489, 0]
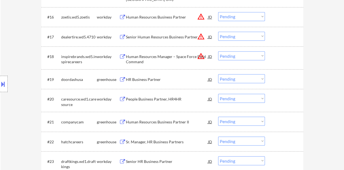
click at [120, 79] on button at bounding box center [122, 79] width 7 height 5
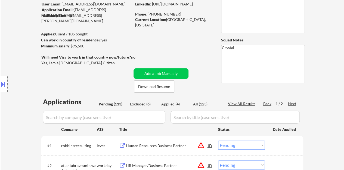
scroll to position [27, 0]
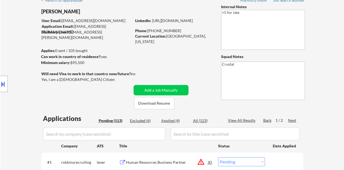
drag, startPoint x: 160, startPoint y: 25, endPoint x: 153, endPoint y: 19, distance: 9.1
click at [153, 19] on div "LinkedIn: [URL][DOMAIN_NAME]" at bounding box center [174, 20] width 78 height 5
copy link "[URL][DOMAIN_NAME]"
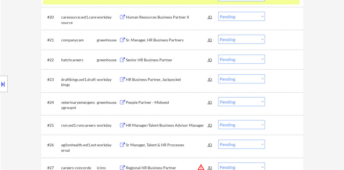
scroll to position [517, 0]
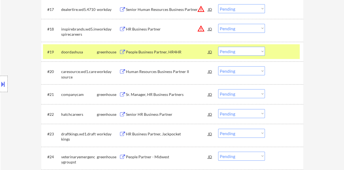
click at [230, 56] on div "#19 doordashusa greenhouse People Business Partner, HR4HR JD warning_amber Choo…" at bounding box center [171, 51] width 257 height 15
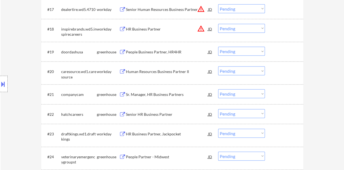
click at [229, 51] on select "Choose an option... Pending Applied Excluded (Questions) Excluded (Expired) Exc…" at bounding box center [241, 51] width 47 height 9
click at [218, 47] on select "Choose an option... Pending Applied Excluded (Questions) Excluded (Expired) Exc…" at bounding box center [241, 51] width 47 height 9
select select ""pending""
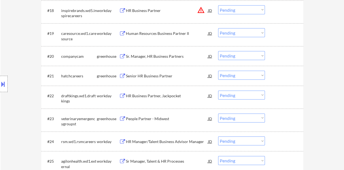
scroll to position [544, 0]
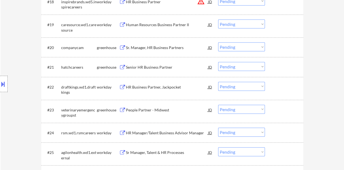
click at [164, 47] on div "Sr. Manager, HR Business Partners" at bounding box center [167, 47] width 82 height 5
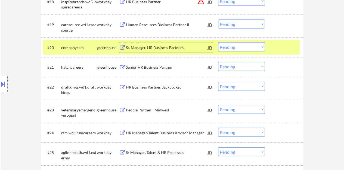
click at [232, 48] on select "Choose an option... Pending Applied Excluded (Questions) Excluded (Expired) Exc…" at bounding box center [241, 46] width 47 height 9
click at [218, 42] on select "Choose an option... Pending Applied Excluded (Questions) Excluded (Expired) Exc…" at bounding box center [241, 46] width 47 height 9
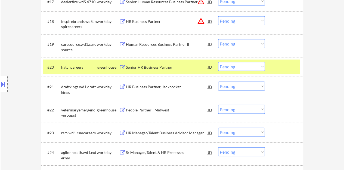
scroll to position [517, 0]
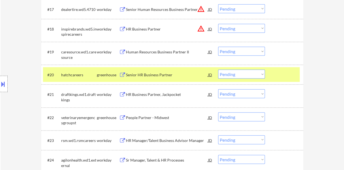
click at [156, 72] on div "Senior HR Business Partner" at bounding box center [167, 75] width 82 height 10
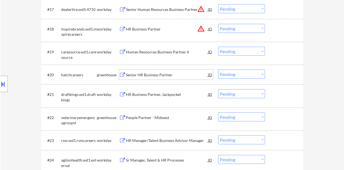
click at [280, 81] on div "#20 hatchcareers greenhouse Senior HR Business Partner JD warning_amber Choose …" at bounding box center [171, 74] width 257 height 15
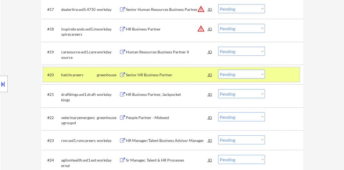
click at [243, 75] on select "Choose an option... Pending Applied Excluded (Questions) Excluded (Expired) Exc…" at bounding box center [241, 74] width 47 height 9
click at [218, 70] on select "Choose an option... Pending Applied Excluded (Questions) Excluded (Expired) Exc…" at bounding box center [241, 74] width 47 height 9
select select ""pending""
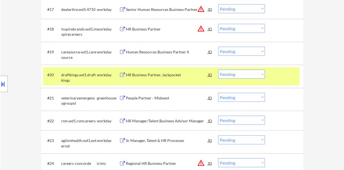
click at [276, 72] on div at bounding box center [285, 75] width 24 height 10
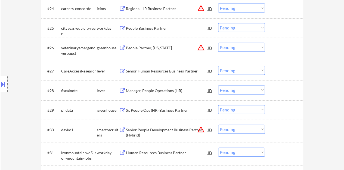
scroll to position [680, 0]
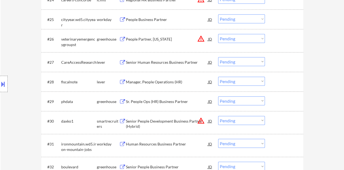
click at [159, 66] on div "Senior Human Resources Business Partner" at bounding box center [167, 62] width 82 height 10
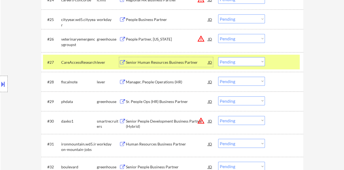
click at [238, 61] on select "Choose an option... Pending Applied Excluded (Questions) Excluded (Expired) Exc…" at bounding box center [241, 61] width 47 height 9
click at [218, 57] on select "Choose an option... Pending Applied Excluded (Questions) Excluded (Expired) Exc…" at bounding box center [241, 61] width 47 height 9
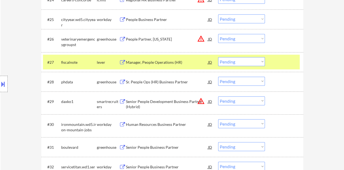
click at [276, 65] on div at bounding box center [285, 62] width 24 height 10
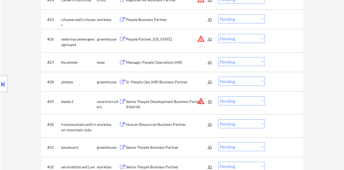
scroll to position [653, 0]
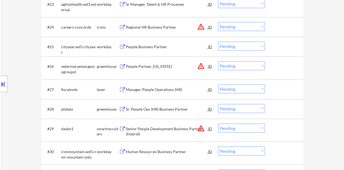
click at [168, 87] on div "Manager, People Operations (HR)" at bounding box center [167, 89] width 82 height 5
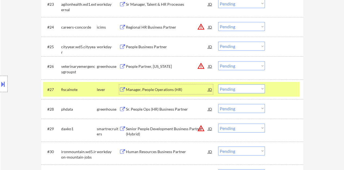
drag, startPoint x: 232, startPoint y: 86, endPoint x: 238, endPoint y: 92, distance: 8.7
click at [232, 86] on select "Choose an option... Pending Applied Excluded (Questions) Excluded (Expired) Exc…" at bounding box center [241, 88] width 47 height 9
click at [218, 84] on select "Choose an option... Pending Applied Excluded (Questions) Excluded (Expired) Exc…" at bounding box center [241, 88] width 47 height 9
select select ""pending""
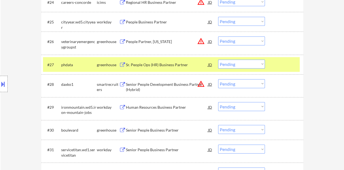
scroll to position [680, 0]
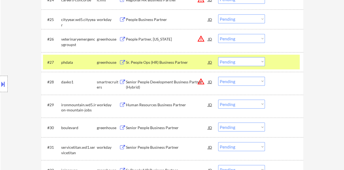
click at [288, 62] on div at bounding box center [285, 62] width 24 height 10
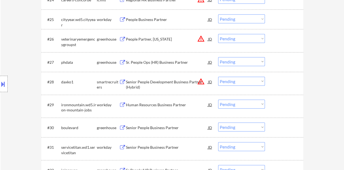
scroll to position [734, 0]
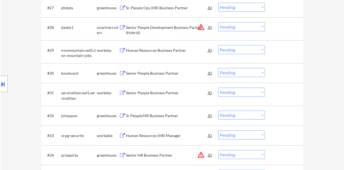
click at [151, 73] on div "Senior People Business Partner" at bounding box center [167, 72] width 82 height 5
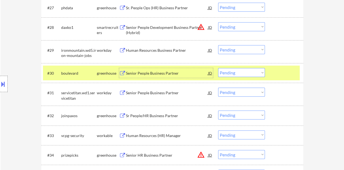
click at [227, 69] on select "Choose an option... Pending Applied Excluded (Questions) Excluded (Expired) Exc…" at bounding box center [241, 72] width 47 height 9
click at [218, 68] on select "Choose an option... Pending Applied Excluded (Questions) Excluded (Expired) Exc…" at bounding box center [241, 72] width 47 height 9
select select ""pending""
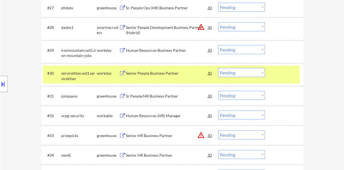
click at [275, 78] on div at bounding box center [285, 73] width 24 height 10
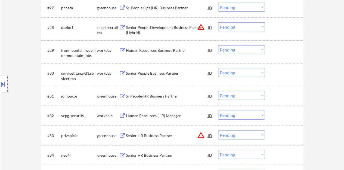
scroll to position [761, 0]
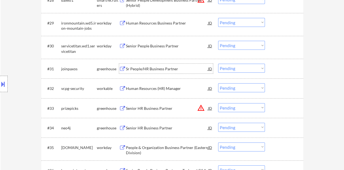
click at [154, 67] on div "Sr People/HR Business Partner" at bounding box center [167, 68] width 82 height 5
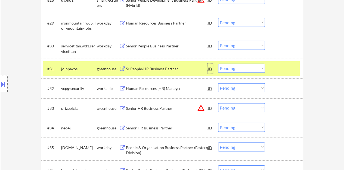
click at [210, 67] on div "JD" at bounding box center [209, 69] width 5 height 10
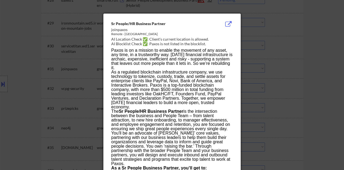
drag, startPoint x: 75, startPoint y: 75, endPoint x: 78, endPoint y: 75, distance: 2.7
click at [76, 75] on div at bounding box center [172, 85] width 344 height 170
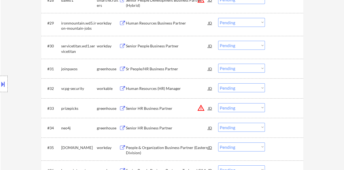
click at [286, 64] on div at bounding box center [285, 69] width 24 height 10
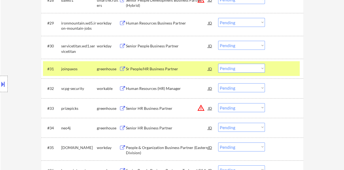
click at [290, 72] on div at bounding box center [285, 69] width 24 height 10
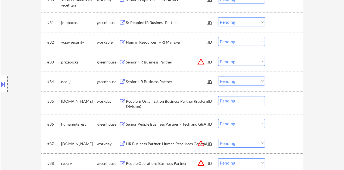
scroll to position [816, 0]
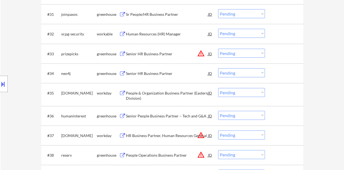
click at [157, 73] on div "Senior HR Business Partner" at bounding box center [167, 73] width 82 height 5
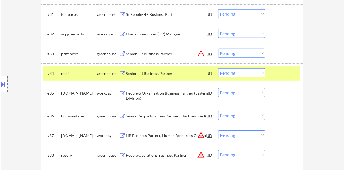
click at [227, 72] on select "Choose an option... Pending Applied Excluded (Questions) Excluded (Expired) Exc…" at bounding box center [241, 72] width 47 height 9
click at [218, 68] on select "Choose an option... Pending Applied Excluded (Questions) Excluded (Expired) Exc…" at bounding box center [241, 72] width 47 height 9
select select ""pending""
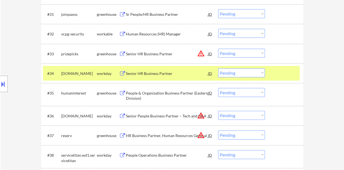
click at [288, 78] on div "#34 [DOMAIN_NAME] workday Senior HR Business Partner JD warning_amber Choose an…" at bounding box center [171, 73] width 257 height 15
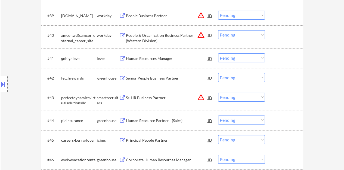
scroll to position [979, 0]
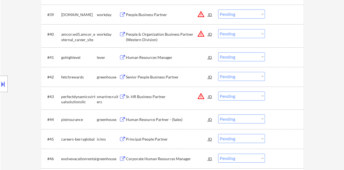
click at [166, 58] on div "Human Resources Manager" at bounding box center [167, 57] width 82 height 5
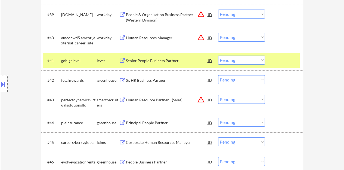
click at [0, 80] on button at bounding box center [3, 83] width 6 height 9
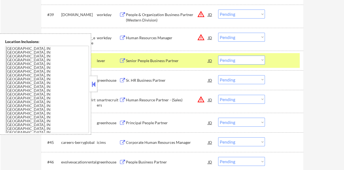
click at [94, 86] on button at bounding box center [94, 84] width 6 height 8
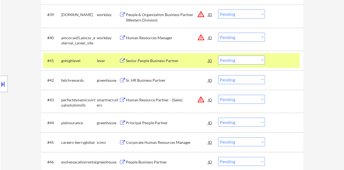
click at [228, 57] on select "Choose an option... Pending Applied Excluded (Questions) Excluded (Expired) Exc…" at bounding box center [241, 59] width 47 height 9
click at [218, 55] on select "Choose an option... Pending Applied Excluded (Questions) Excluded (Expired) Exc…" at bounding box center [241, 59] width 47 height 9
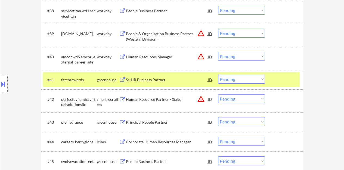
scroll to position [952, 0]
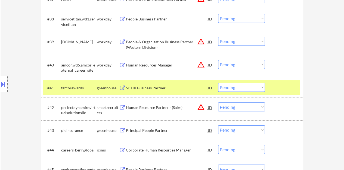
click at [157, 85] on div "Sr. HR Business Partner" at bounding box center [167, 88] width 82 height 10
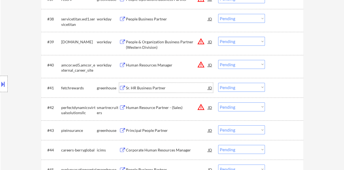
click at [287, 89] on div at bounding box center [285, 88] width 24 height 10
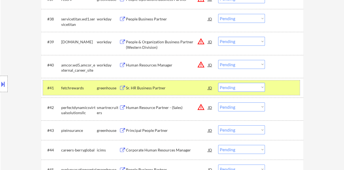
click at [238, 85] on select "Choose an option... Pending Applied Excluded (Questions) Excluded (Expired) Exc…" at bounding box center [241, 87] width 47 height 9
click at [218, 83] on select "Choose an option... Pending Applied Excluded (Questions) Excluded (Expired) Exc…" at bounding box center [241, 87] width 47 height 9
select select ""pending""
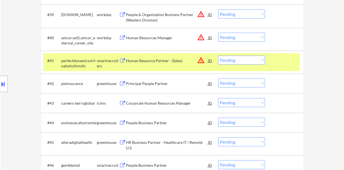
click at [278, 64] on div at bounding box center [285, 60] width 24 height 10
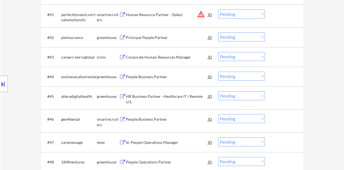
scroll to position [1033, 0]
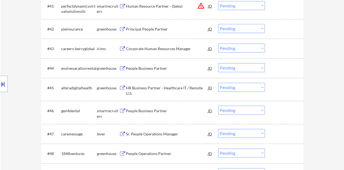
click at [139, 71] on div "People Business Partner" at bounding box center [167, 68] width 82 height 10
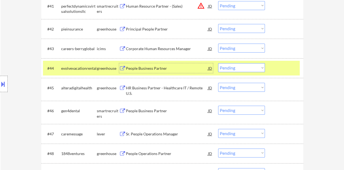
click at [228, 68] on select "Choose an option... Pending Applied Excluded (Questions) Excluded (Expired) Exc…" at bounding box center [241, 67] width 47 height 9
click at [218, 63] on select "Choose an option... Pending Applied Excluded (Questions) Excluded (Expired) Exc…" at bounding box center [241, 67] width 47 height 9
select select ""pending""
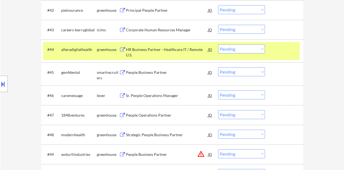
scroll to position [1061, 0]
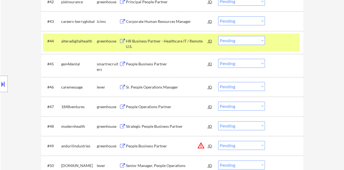
click at [279, 38] on div at bounding box center [285, 41] width 24 height 10
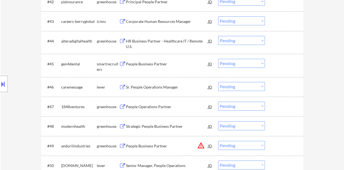
click at [138, 63] on div "People Business Partner" at bounding box center [167, 63] width 82 height 5
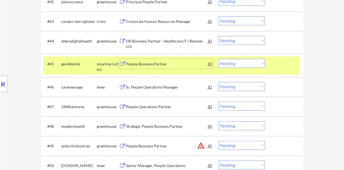
click at [239, 60] on select "Choose an option... Pending Applied Excluded (Questions) Excluded (Expired) Exc…" at bounding box center [241, 63] width 47 height 9
click at [218, 59] on select "Choose an option... Pending Applied Excluded (Questions) Excluded (Expired) Exc…" at bounding box center [241, 63] width 47 height 9
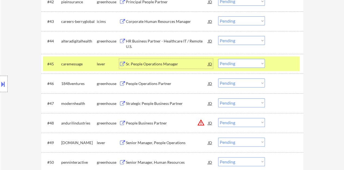
click at [157, 63] on div "Sr. People Operations Manager" at bounding box center [167, 63] width 82 height 5
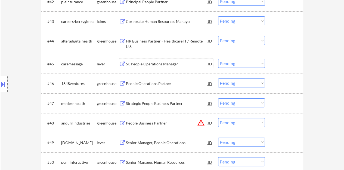
click at [275, 67] on div at bounding box center [285, 64] width 24 height 10
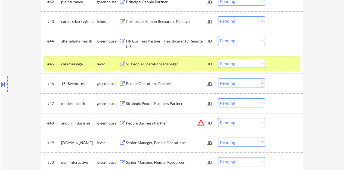
click at [246, 64] on select "Choose an option... Pending Applied Excluded (Questions) Excluded (Expired) Exc…" at bounding box center [241, 63] width 47 height 9
click at [245, 62] on select "Choose an option... Pending Applied Excluded (Questions) Excluded (Expired) Exc…" at bounding box center [241, 63] width 47 height 9
click at [218, 59] on select "Choose an option... Pending Applied Excluded (Questions) Excluded (Expired) Exc…" at bounding box center [241, 63] width 47 height 9
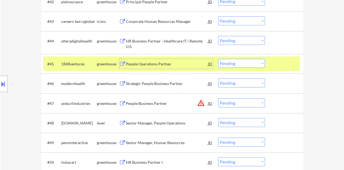
click at [133, 62] on div "People Operations Partner" at bounding box center [167, 63] width 82 height 5
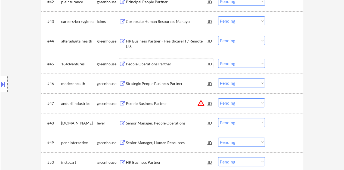
click at [293, 61] on div at bounding box center [285, 64] width 24 height 10
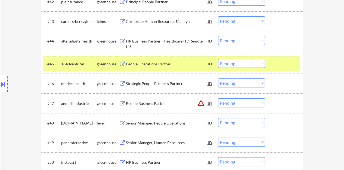
click at [248, 64] on select "Choose an option... Pending Applied Excluded (Questions) Excluded (Expired) Exc…" at bounding box center [241, 63] width 47 height 9
click at [218, 59] on select "Choose an option... Pending Applied Excluded (Questions) Excluded (Expired) Exc…" at bounding box center [241, 63] width 47 height 9
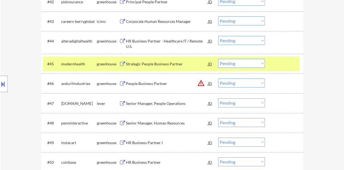
click at [151, 65] on div "Strategic People Business Partner" at bounding box center [167, 63] width 82 height 5
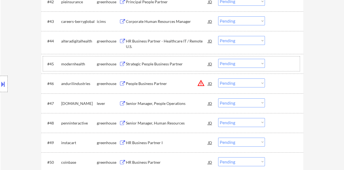
click at [289, 64] on div at bounding box center [285, 64] width 24 height 10
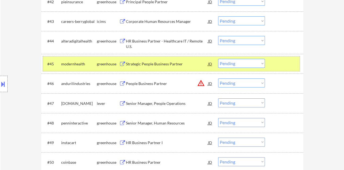
click at [239, 65] on select "Choose an option... Pending Applied Excluded (Questions) Excluded (Expired) Exc…" at bounding box center [241, 63] width 47 height 9
click at [218, 59] on select "Choose an option... Pending Applied Excluded (Questions) Excluded (Expired) Exc…" at bounding box center [241, 63] width 47 height 9
select select ""pending""
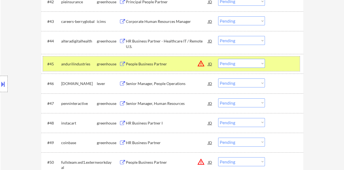
click at [287, 70] on div "#45 andurilindustries greenhouse People Business Partner JD warning_amber Choos…" at bounding box center [171, 63] width 257 height 15
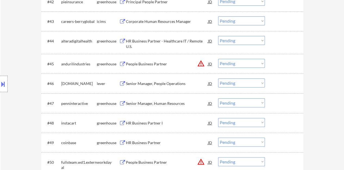
scroll to position [1088, 0]
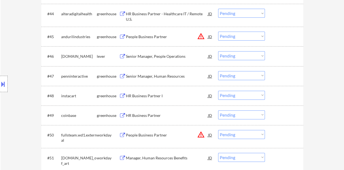
click at [168, 56] on div "Senior Manager, People Operations" at bounding box center [167, 56] width 82 height 5
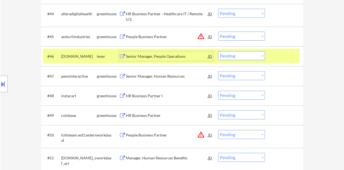
click at [230, 58] on select "Choose an option... Pending Applied Excluded (Questions) Excluded (Expired) Exc…" at bounding box center [241, 55] width 47 height 9
click at [218, 51] on select "Choose an option... Pending Applied Excluded (Questions) Excluded (Expired) Exc…" at bounding box center [241, 55] width 47 height 9
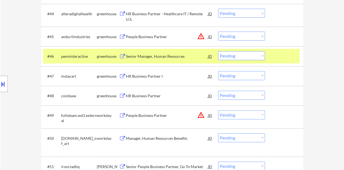
click at [176, 58] on div "Senior Manager, Human Resources" at bounding box center [167, 56] width 82 height 5
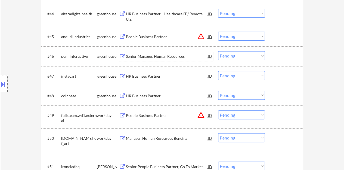
click at [277, 57] on div at bounding box center [285, 56] width 24 height 10
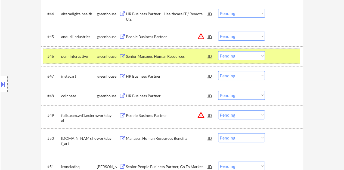
click at [243, 54] on select "Choose an option... Pending Applied Excluded (Questions) Excluded (Expired) Exc…" at bounding box center [241, 55] width 47 height 9
click at [264, 54] on select "Choose an option... Pending Applied Excluded (Questions) Excluded (Expired) Exc…" at bounding box center [241, 55] width 47 height 9
click at [218, 51] on select "Choose an option... Pending Applied Excluded (Questions) Excluded (Expired) Exc…" at bounding box center [241, 55] width 47 height 9
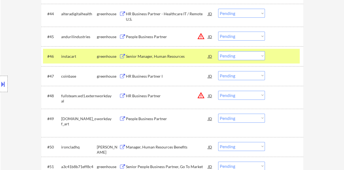
click at [275, 58] on div at bounding box center [285, 56] width 24 height 10
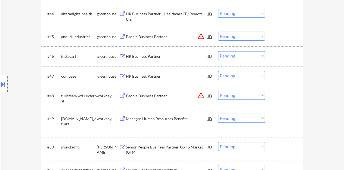
click at [155, 57] on div "HR Business Partner I" at bounding box center [167, 56] width 82 height 5
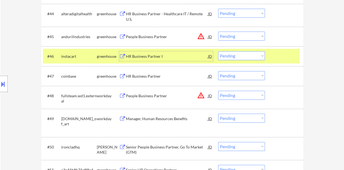
click at [232, 53] on select "Choose an option... Pending Applied Excluded (Questions) Excluded (Expired) Exc…" at bounding box center [241, 55] width 47 height 9
click at [218, 51] on select "Choose an option... Pending Applied Excluded (Questions) Excluded (Expired) Exc…" at bounding box center [241, 55] width 47 height 9
select select ""pending""
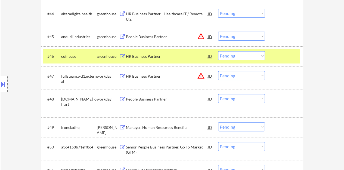
click at [145, 54] on div "HR Business Partner I" at bounding box center [167, 56] width 82 height 5
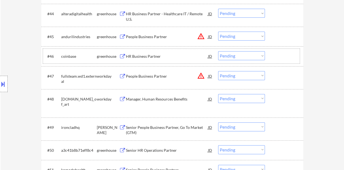
click at [276, 56] on div at bounding box center [285, 56] width 24 height 10
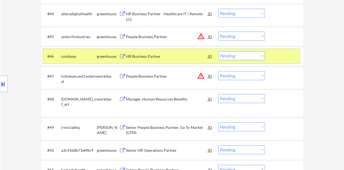
click at [279, 56] on div at bounding box center [285, 56] width 24 height 10
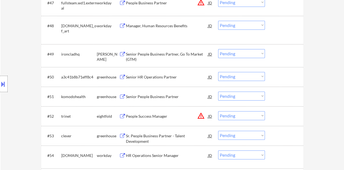
scroll to position [1169, 0]
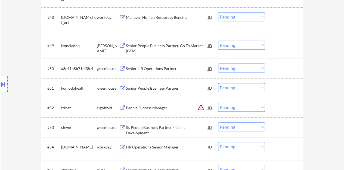
click at [158, 63] on div "#50 a3c41b8b71eff8c4 greenhouse Senior HR Operations Partner JD warning_amber C…" at bounding box center [171, 68] width 257 height 15
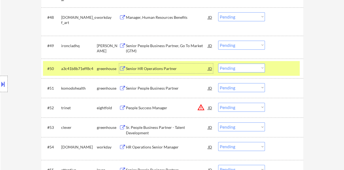
click at [156, 66] on div "Senior HR Operations Partner" at bounding box center [167, 68] width 82 height 5
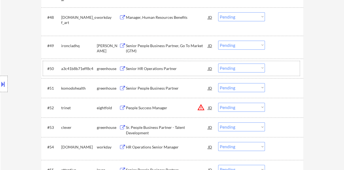
click at [287, 67] on div at bounding box center [285, 68] width 24 height 10
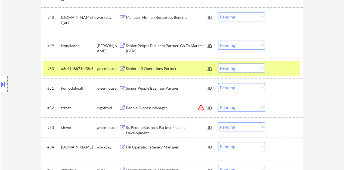
click at [236, 66] on select "Choose an option... Pending Applied Excluded (Questions) Excluded (Expired) Exc…" at bounding box center [241, 67] width 47 height 9
click at [218, 63] on select "Choose an option... Pending Applied Excluded (Questions) Excluded (Expired) Exc…" at bounding box center [241, 67] width 47 height 9
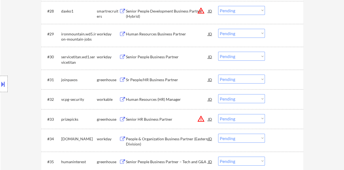
scroll to position [778, 0]
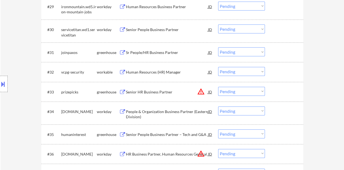
click at [164, 55] on div "Sr People/HR Business Partner" at bounding box center [167, 52] width 82 height 5
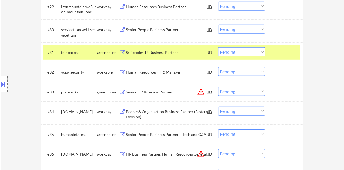
click at [284, 59] on div "#31 joinpaxos greenhouse Sr People/HR Business Partner JD warning_amber Choose …" at bounding box center [171, 52] width 257 height 15
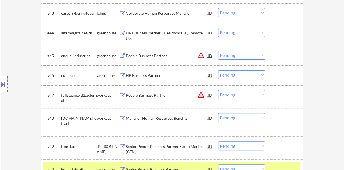
scroll to position [1077, 0]
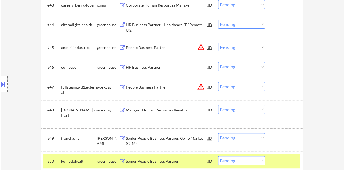
click at [150, 69] on div "HR Business Partner" at bounding box center [167, 66] width 82 height 5
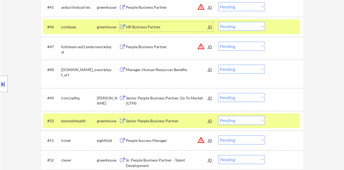
scroll to position [1131, 0]
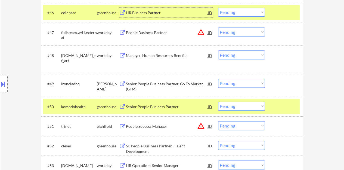
click at [281, 12] on div at bounding box center [285, 13] width 24 height 10
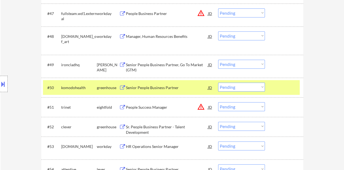
scroll to position [1158, 0]
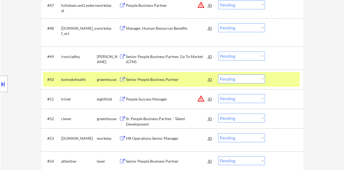
click at [157, 75] on div "Senior People Business Partner" at bounding box center [167, 79] width 82 height 10
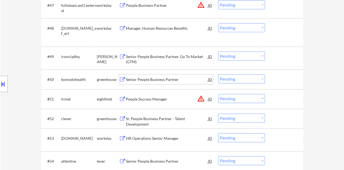
click at [283, 77] on div at bounding box center [285, 79] width 24 height 10
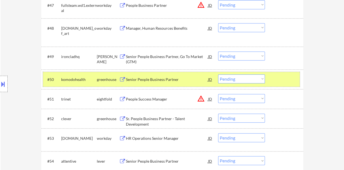
click at [242, 84] on div "#50 komodohealth greenhouse Senior People Business Partner JD warning_amber Cho…" at bounding box center [171, 79] width 257 height 15
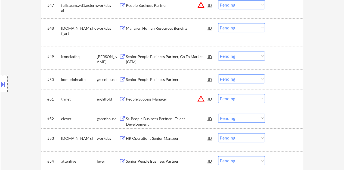
click at [236, 78] on select "Choose an option... Pending Applied Excluded (Questions) Excluded (Expired) Exc…" at bounding box center [241, 78] width 47 height 9
click at [218, 74] on select "Choose an option... Pending Applied Excluded (Questions) Excluded (Expired) Exc…" at bounding box center [241, 78] width 47 height 9
select select ""pending""
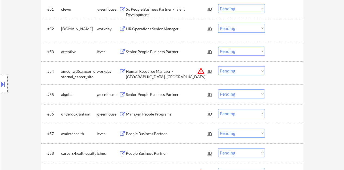
scroll to position [1240, 0]
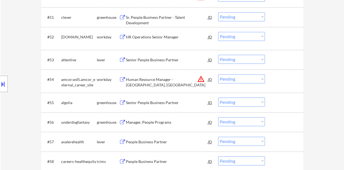
click at [151, 57] on div "Senior People Business Partner" at bounding box center [167, 59] width 82 height 5
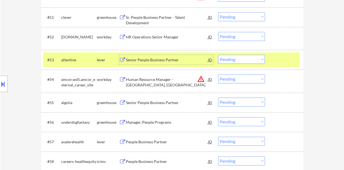
click at [248, 60] on select "Choose an option... Pending Applied Excluded (Questions) Excluded (Expired) Exc…" at bounding box center [241, 59] width 47 height 9
click at [218, 55] on select "Choose an option... Pending Applied Excluded (Questions) Excluded (Expired) Exc…" at bounding box center [241, 59] width 47 height 9
select select ""pending""
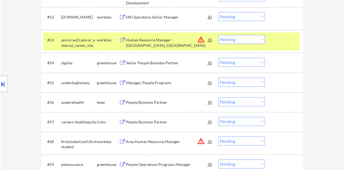
scroll to position [1267, 0]
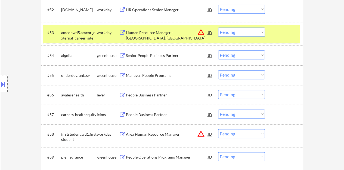
click at [276, 38] on div "#53 amcor.wd5.amcor_external_career_site workday Human Resource Manager - [GEOG…" at bounding box center [171, 34] width 257 height 18
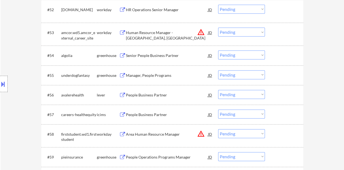
click at [155, 57] on div "Senior People Business Partner" at bounding box center [167, 55] width 82 height 5
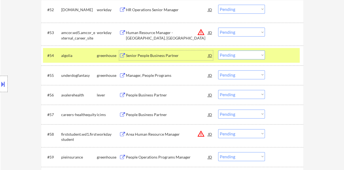
click at [234, 59] on div "#54 algolia greenhouse Senior People Business Partner JD warning_amber Choose a…" at bounding box center [171, 55] width 257 height 15
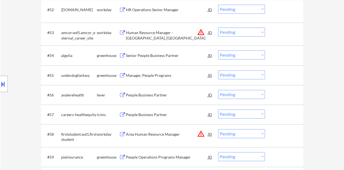
click at [234, 58] on select "Choose an option... Pending Applied Excluded (Questions) Excluded (Expired) Exc…" at bounding box center [241, 54] width 47 height 9
click at [218, 50] on select "Choose an option... Pending Applied Excluded (Questions) Excluded (Expired) Exc…" at bounding box center [241, 54] width 47 height 9
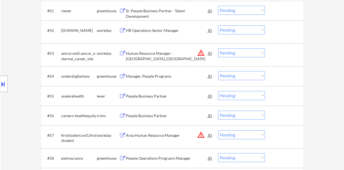
scroll to position [1240, 0]
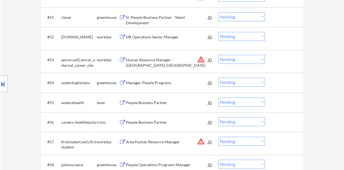
click at [168, 81] on div "Manager, People Programs" at bounding box center [167, 82] width 82 height 5
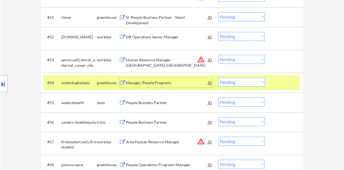
click at [249, 85] on select "Choose an option... Pending Applied Excluded (Questions) Excluded (Expired) Exc…" at bounding box center [241, 82] width 47 height 9
click at [218, 78] on select "Choose an option... Pending Applied Excluded (Questions) Excluded (Expired) Exc…" at bounding box center [241, 82] width 47 height 9
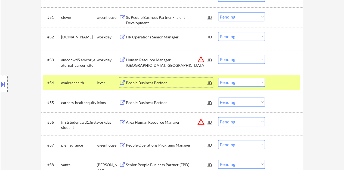
click at [148, 83] on div "People Business Partner" at bounding box center [167, 82] width 82 height 5
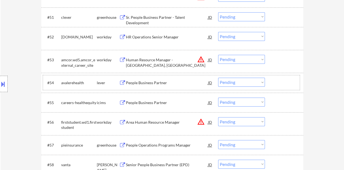
click at [274, 83] on div at bounding box center [285, 83] width 24 height 10
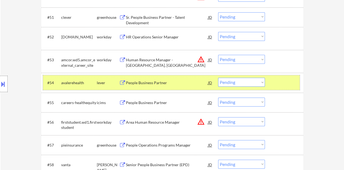
click at [249, 83] on select "Choose an option... Pending Applied Excluded (Questions) Excluded (Expired) Exc…" at bounding box center [241, 82] width 47 height 9
click at [218, 78] on select "Choose an option... Pending Applied Excluded (Questions) Excluded (Expired) Exc…" at bounding box center [241, 82] width 47 height 9
select select ""pending""
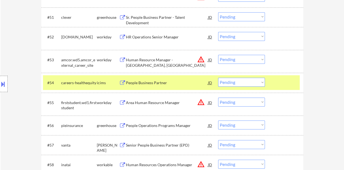
scroll to position [1267, 0]
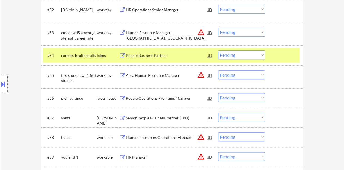
click at [289, 49] on div "#54 careers-healthequity icims People Business Partner JD warning_amber Choose …" at bounding box center [171, 55] width 257 height 15
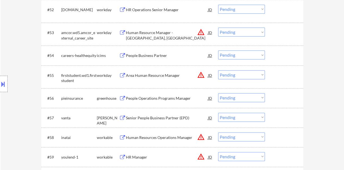
scroll to position [1294, 0]
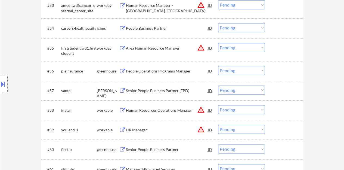
click at [176, 75] on div "People Operations Programs Manager" at bounding box center [167, 71] width 82 height 10
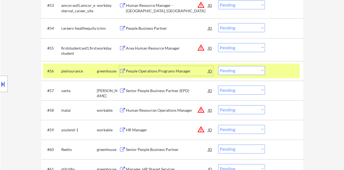
click at [247, 66] on select "Choose an option... Pending Applied Excluded (Questions) Excluded (Expired) Exc…" at bounding box center [241, 70] width 47 height 9
click at [218, 66] on select "Choose an option... Pending Applied Excluded (Questions) Excluded (Expired) Exc…" at bounding box center [241, 70] width 47 height 9
select select ""pending""
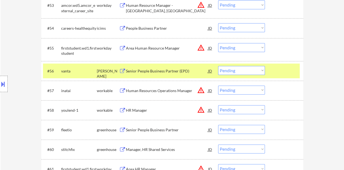
click at [284, 70] on div at bounding box center [285, 71] width 24 height 10
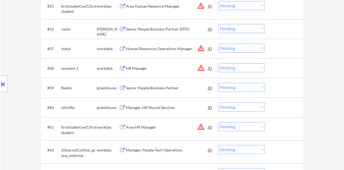
scroll to position [1349, 0]
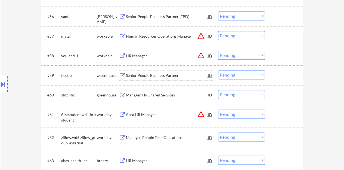
click at [174, 75] on div "Senior People Business Partner" at bounding box center [167, 75] width 82 height 5
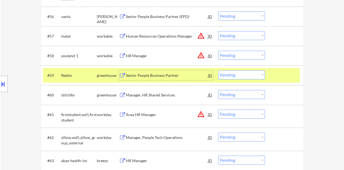
click at [246, 73] on select "Choose an option... Pending Applied Excluded (Questions) Excluded (Expired) Exc…" at bounding box center [241, 74] width 47 height 9
click at [218, 70] on select "Choose an option... Pending Applied Excluded (Questions) Excluded (Expired) Exc…" at bounding box center [241, 74] width 47 height 9
select select ""pending""
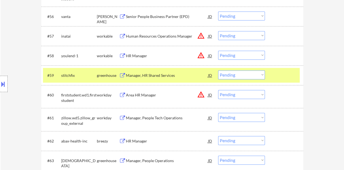
click at [277, 74] on div at bounding box center [285, 75] width 24 height 10
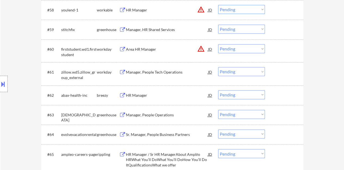
scroll to position [1403, 0]
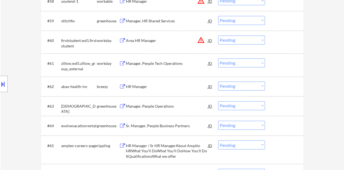
click at [117, 85] on div "breezy" at bounding box center [108, 86] width 22 height 5
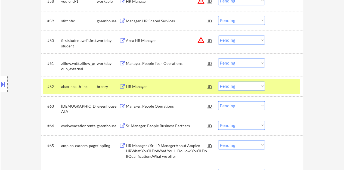
click at [127, 85] on div "HR Manager" at bounding box center [167, 86] width 82 height 5
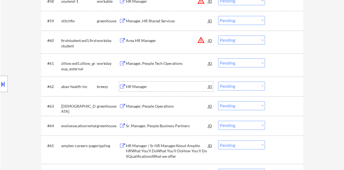
click at [247, 86] on select "Choose an option... Pending Applied Excluded (Questions) Excluded (Expired) Exc…" at bounding box center [241, 85] width 47 height 9
click at [218, 81] on select "Choose an option... Pending Applied Excluded (Questions) Excluded (Expired) Exc…" at bounding box center [241, 85] width 47 height 9
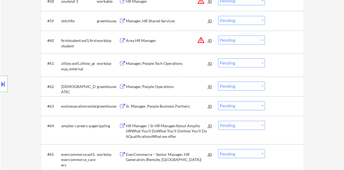
click at [163, 84] on div "Manager, People Operations" at bounding box center [167, 86] width 82 height 5
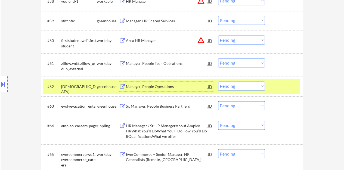
click at [243, 86] on select "Choose an option... Pending Applied Excluded (Questions) Excluded (Expired) Exc…" at bounding box center [241, 85] width 47 height 9
click at [218, 81] on select "Choose an option... Pending Applied Excluded (Questions) Excluded (Expired) Exc…" at bounding box center [241, 85] width 47 height 9
select select ""pending""
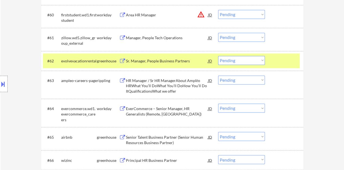
scroll to position [1430, 0]
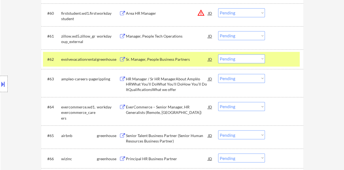
click at [171, 58] on div "Sr. Manager, People Business Partners" at bounding box center [167, 59] width 82 height 5
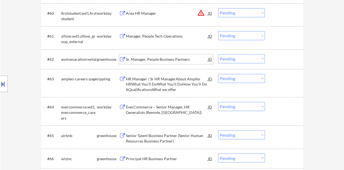
click at [281, 63] on div at bounding box center [285, 59] width 24 height 10
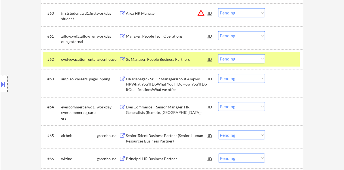
select select ""pending""
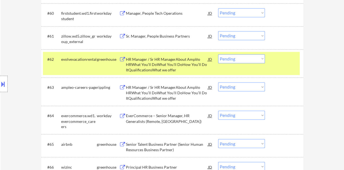
select select ""pending""
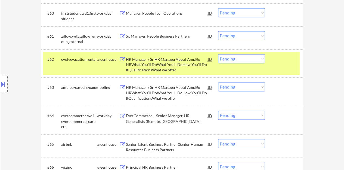
select select ""pending""
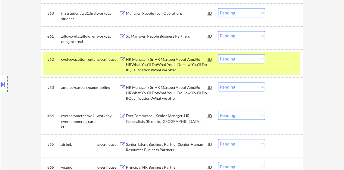
select select ""pending""
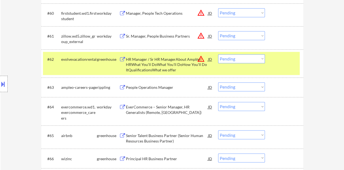
select select ""pending""
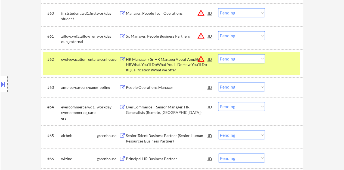
select select ""pending""
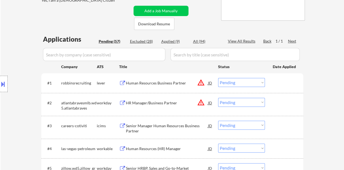
scroll to position [98, 0]
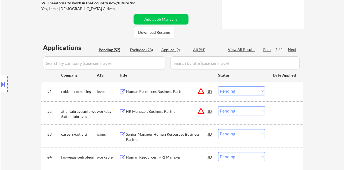
click at [148, 62] on input "input" at bounding box center [104, 62] width 122 height 13
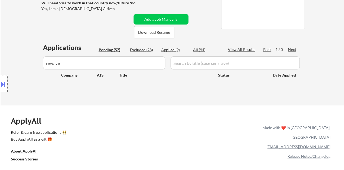
click at [48, 63] on div "Location Inclusions: [GEOGRAPHIC_DATA], IN [GEOGRAPHIC_DATA], IN [GEOGRAPHIC_DA…" at bounding box center [48, 83] width 97 height 101
click at [47, 64] on div "Location Inclusions: [GEOGRAPHIC_DATA], IN [GEOGRAPHIC_DATA], IN [GEOGRAPHIC_DA…" at bounding box center [48, 83] width 97 height 101
click at [105, 64] on input "input" at bounding box center [104, 62] width 122 height 13
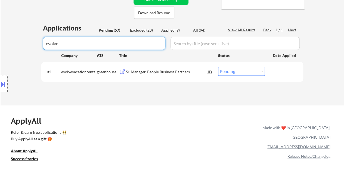
scroll to position [125, 0]
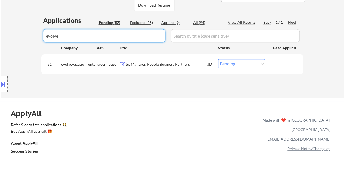
type input "evolve"
click at [245, 65] on select "Choose an option... Pending Applied Excluded (Questions) Excluded (Expired) Exc…" at bounding box center [241, 63] width 47 height 9
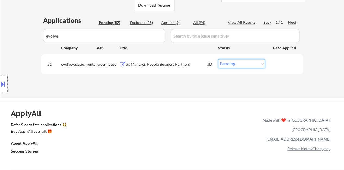
select select ""excluded__bad_match_""
click at [218, 59] on select "Choose an option... Pending Applied Excluded (Questions) Excluded (Expired) Exc…" at bounding box center [241, 63] width 47 height 9
select select ""excluded__bad_match_""
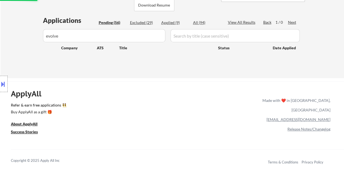
click at [142, 39] on input "input" at bounding box center [104, 35] width 122 height 13
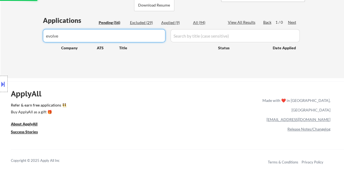
click at [142, 39] on input "input" at bounding box center [104, 35] width 122 height 13
click at [24, 61] on div "Location Inclusions: [GEOGRAPHIC_DATA], IN [GEOGRAPHIC_DATA], IN [GEOGRAPHIC_DA…" at bounding box center [48, 83] width 97 height 101
select select ""pending""
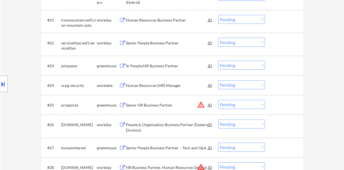
scroll to position [587, 0]
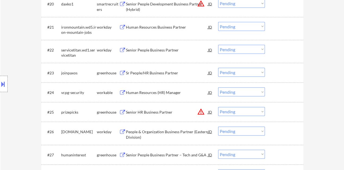
click at [157, 76] on div "Sr People/HR Business Partner" at bounding box center [167, 73] width 82 height 10
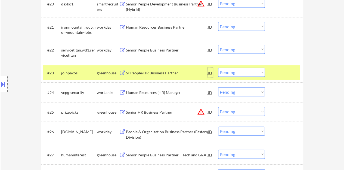
click at [209, 73] on div "JD" at bounding box center [209, 73] width 5 height 10
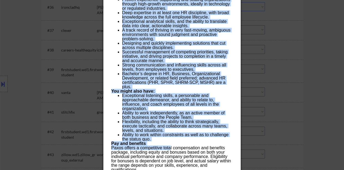
scroll to position [941, 0]
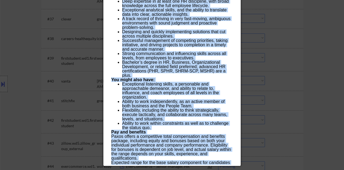
drag, startPoint x: 112, startPoint y: 24, endPoint x: 171, endPoint y: 151, distance: 139.7
copy div "Lo Ipsumd/SI Ametcons Adipisc elitseddo Eiusmo - Tempor Incidi UT Laboreet Dolo…"
click at [289, 89] on div at bounding box center [172, 85] width 344 height 170
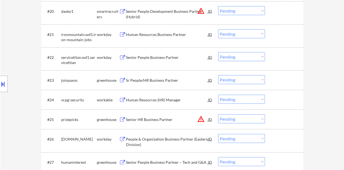
scroll to position [587, 0]
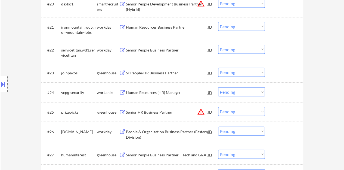
click at [222, 71] on select "Choose an option... Pending Applied Excluded (Questions) Excluded (Expired) Exc…" at bounding box center [241, 72] width 47 height 9
click at [275, 72] on div at bounding box center [285, 73] width 24 height 10
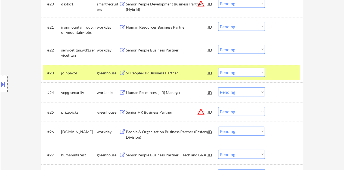
click at [254, 71] on select "Choose an option... Pending Applied Excluded (Questions) Excluded (Expired) Exc…" at bounding box center [241, 72] width 47 height 9
click at [218, 68] on select "Choose an option... Pending Applied Excluded (Questions) Excluded (Expired) Exc…" at bounding box center [241, 72] width 47 height 9
select select ""pending""
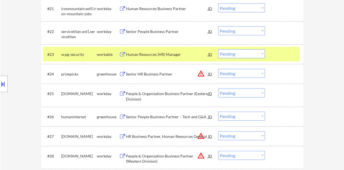
scroll to position [615, 0]
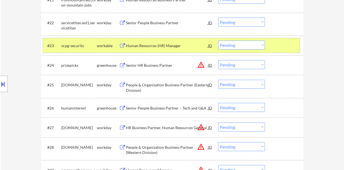
click at [281, 51] on div "#23 vcpg-security workable Human Resources (HR) Manager JD warning_amber Choose…" at bounding box center [171, 45] width 257 height 15
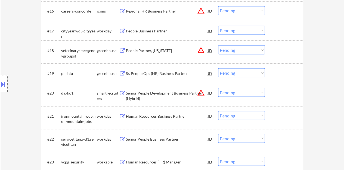
scroll to position [506, 0]
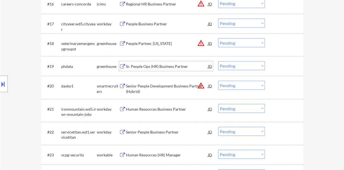
click at [174, 66] on div "Sr. People Ops (HR) Business Partner" at bounding box center [167, 65] width 82 height 5
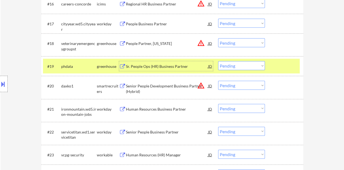
click at [248, 66] on select "Choose an option... Pending Applied Excluded (Questions) Excluded (Expired) Exc…" at bounding box center [241, 65] width 47 height 9
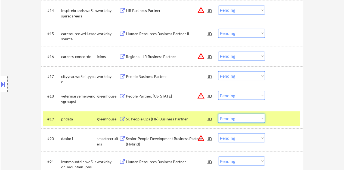
scroll to position [459, 0]
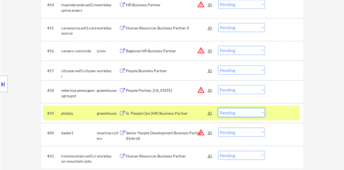
click at [283, 114] on div at bounding box center [285, 113] width 24 height 10
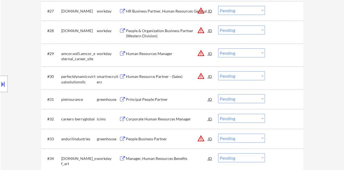
scroll to position [758, 0]
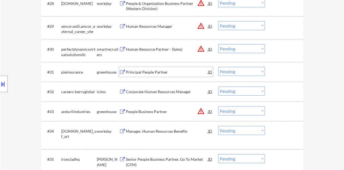
click at [160, 74] on div "Principal People Partner" at bounding box center [167, 71] width 82 height 5
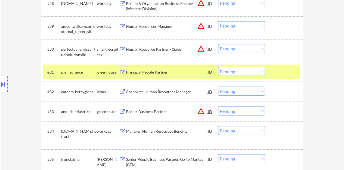
click at [220, 68] on select "Choose an option... Pending Applied Excluded (Questions) Excluded (Expired) Exc…" at bounding box center [241, 71] width 47 height 9
click at [218, 67] on select "Choose an option... Pending Applied Excluded (Questions) Excluded (Expired) Exc…" at bounding box center [241, 71] width 47 height 9
select select ""pending""
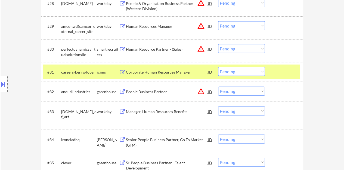
click at [294, 77] on div "#31 careers-berryglobal icims Corporate Human Resources Manager JD warning_ambe…" at bounding box center [171, 71] width 257 height 15
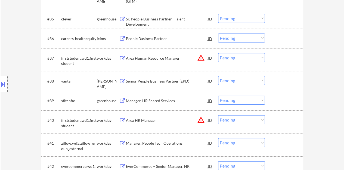
scroll to position [894, 0]
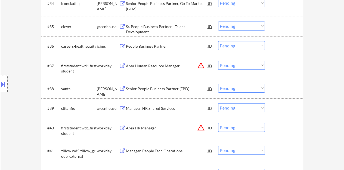
click at [183, 88] on div "Senior People Business Partner (EPD)" at bounding box center [167, 88] width 82 height 5
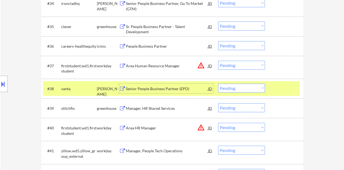
click at [250, 86] on select "Choose an option... Pending Applied Excluded (Questions) Excluded (Expired) Exc…" at bounding box center [241, 87] width 47 height 9
click at [218, 83] on select "Choose an option... Pending Applied Excluded (Questions) Excluded (Expired) Exc…" at bounding box center [241, 87] width 47 height 9
select select ""pending""
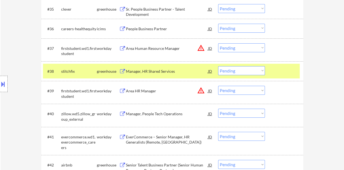
scroll to position [921, 0]
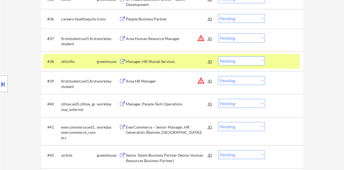
click at [163, 60] on div "Manager, HR Shared Services" at bounding box center [167, 61] width 82 height 5
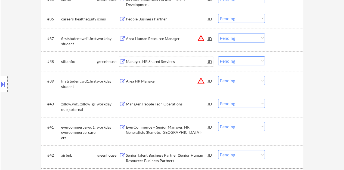
click at [270, 58] on div "#38 stitchfix greenhouse Manager, HR Shared Services JD warning_amber Choose an…" at bounding box center [171, 61] width 257 height 15
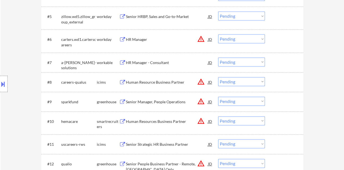
scroll to position [0, 0]
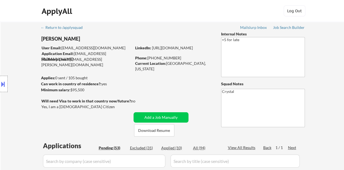
drag, startPoint x: 153, startPoint y: 53, endPoint x: 152, endPoint y: 47, distance: 6.5
click at [152, 47] on div "LinkedIn: [URL][DOMAIN_NAME]" at bounding box center [174, 47] width 78 height 5
copy link "[URL][DOMAIN_NAME]"
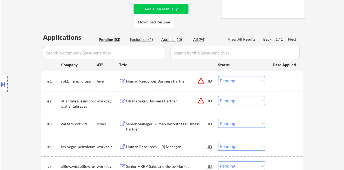
scroll to position [82, 0]
